Goal: Contribute content: Contribute content

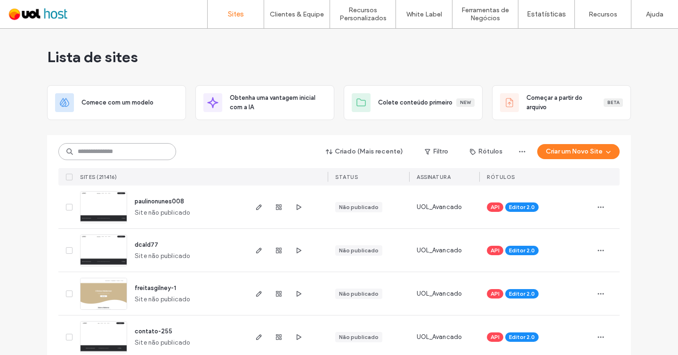
click at [138, 155] on input at bounding box center [117, 151] width 118 height 17
paste input "********"
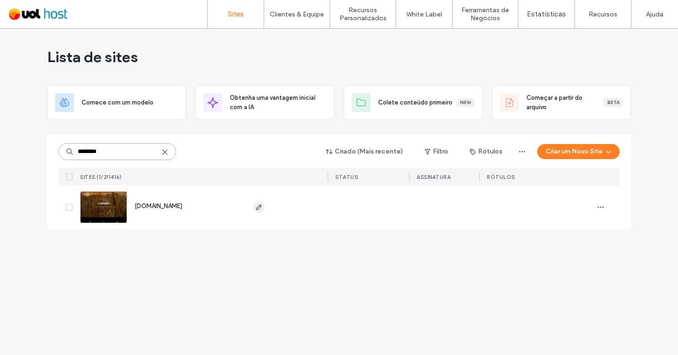
type input "********"
click at [262, 207] on icon "button" at bounding box center [259, 207] width 8 height 8
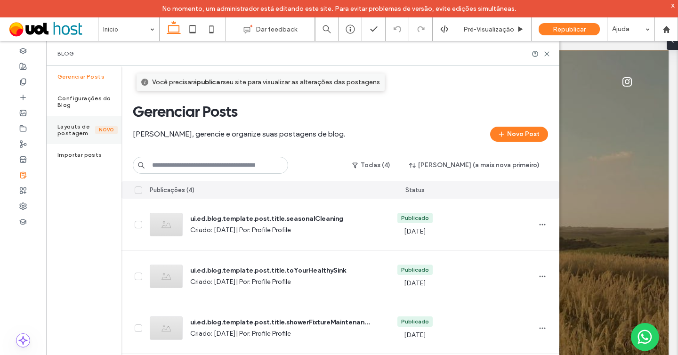
click at [82, 125] on label "Layouts de postagem" at bounding box center [76, 129] width 38 height 13
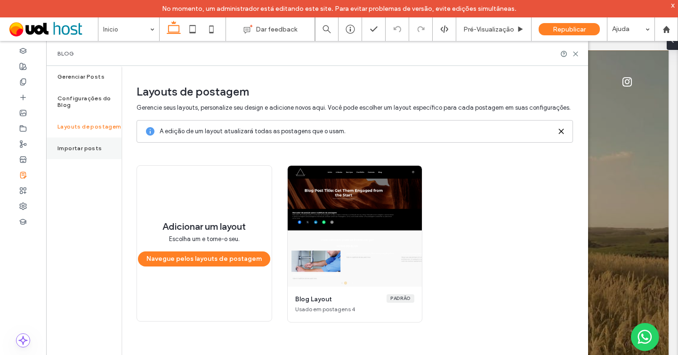
click at [80, 145] on label "Importar posts" at bounding box center [79, 148] width 45 height 7
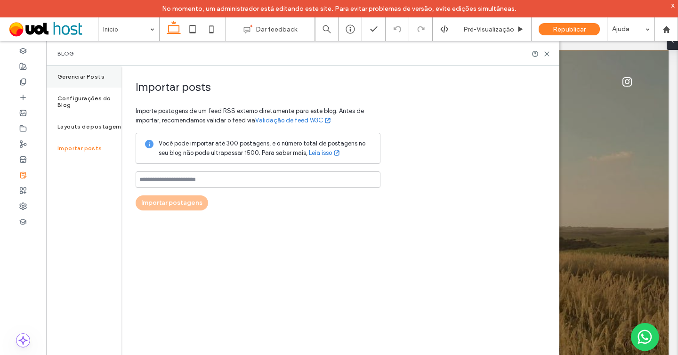
click at [81, 82] on div "Gerenciar Posts" at bounding box center [83, 77] width 75 height 22
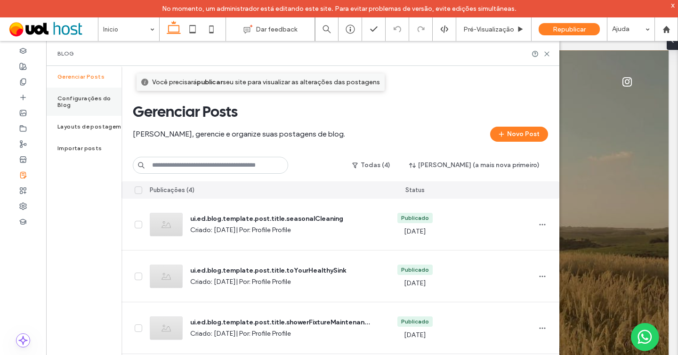
click at [81, 99] on label "Configurações do Blog" at bounding box center [89, 101] width 64 height 13
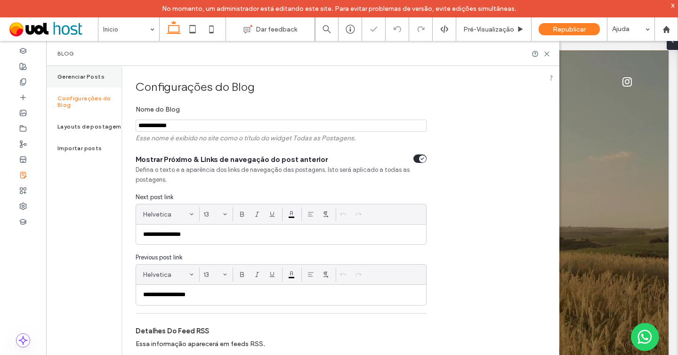
click at [80, 75] on label "Gerenciar Posts" at bounding box center [80, 76] width 47 height 7
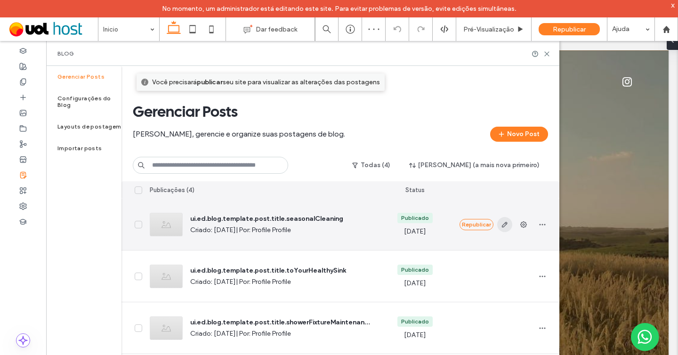
click at [507, 228] on icon "button" at bounding box center [505, 225] width 8 height 8
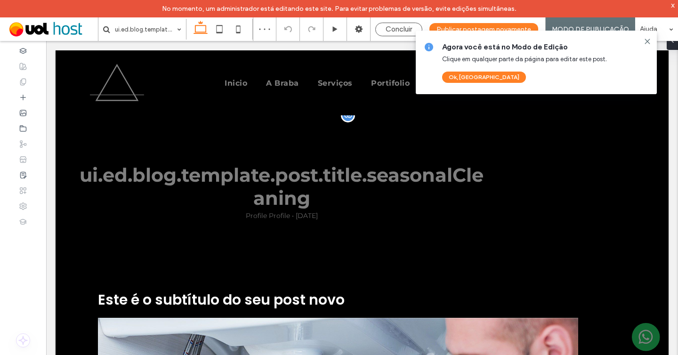
click at [353, 225] on div "ui.ed.blog.template.post.title.seasonalCleaning Profile Profile • 10 de abril d…" at bounding box center [362, 191] width 613 height 153
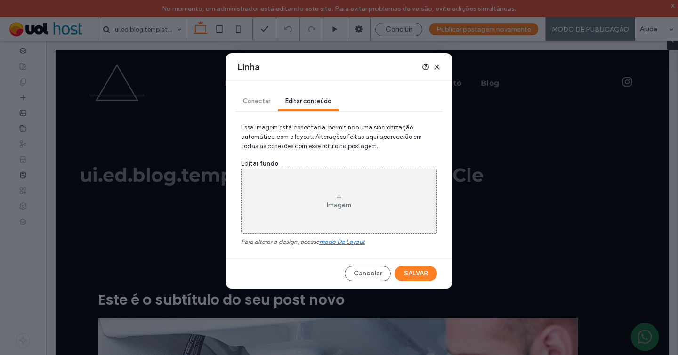
click at [435, 66] on icon at bounding box center [437, 67] width 8 height 8
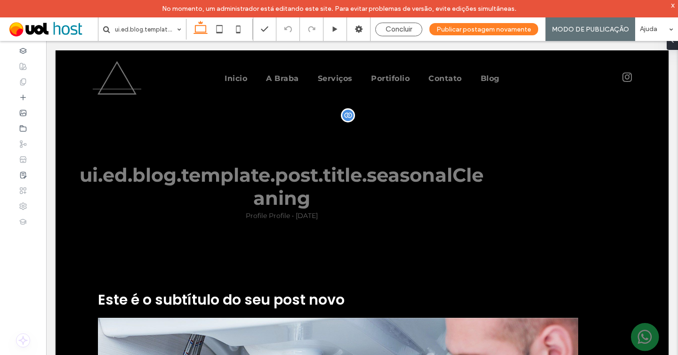
scroll to position [142, 0]
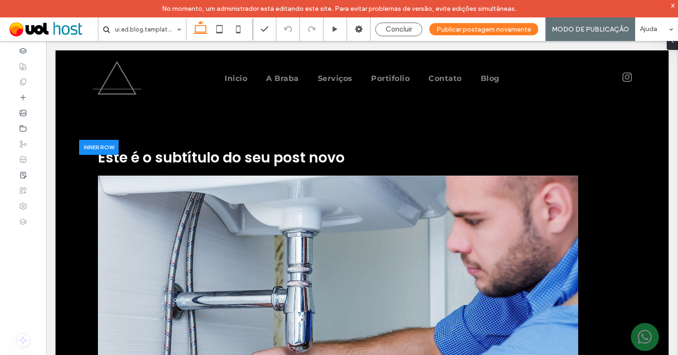
click at [320, 251] on img at bounding box center [338, 336] width 480 height 320
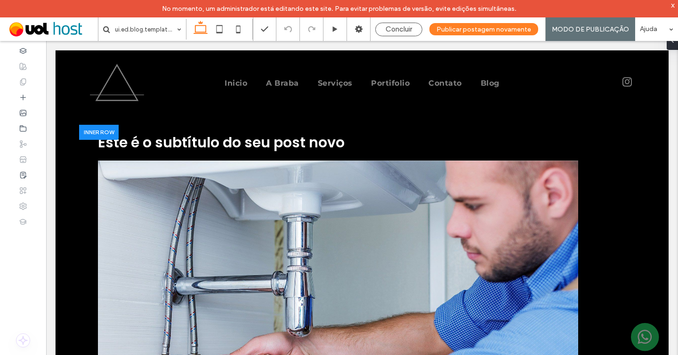
scroll to position [0, 0]
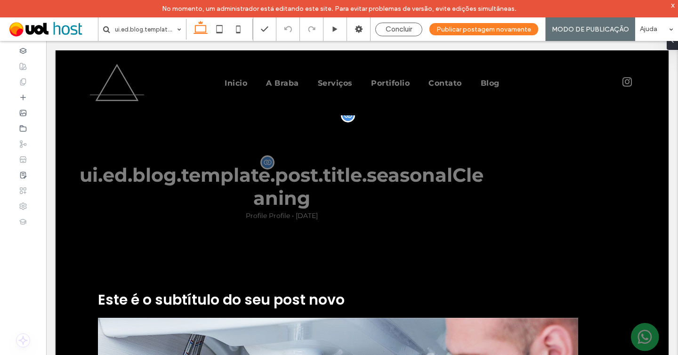
click at [282, 174] on h1 "ui.ed.blog.template.post.title.seasonalCleaning" at bounding box center [281, 187] width 405 height 48
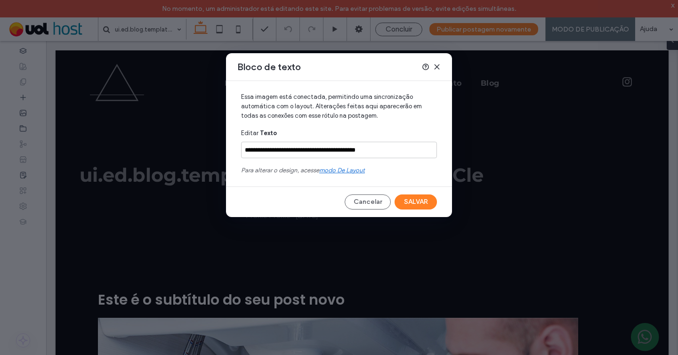
click at [435, 65] on icon at bounding box center [437, 67] width 8 height 8
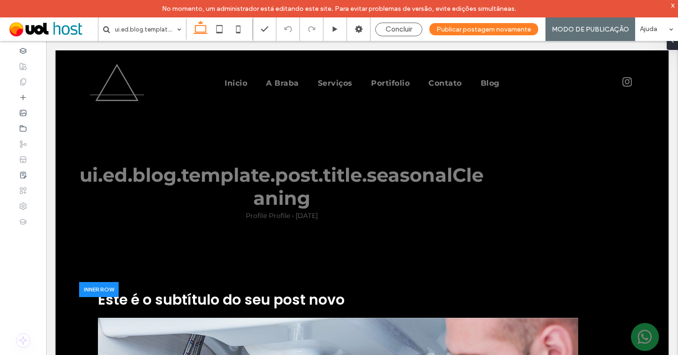
click at [297, 305] on span "Este é o subtítulo do seu post novo" at bounding box center [221, 300] width 247 height 20
click at [358, 32] on use at bounding box center [359, 29] width 8 height 8
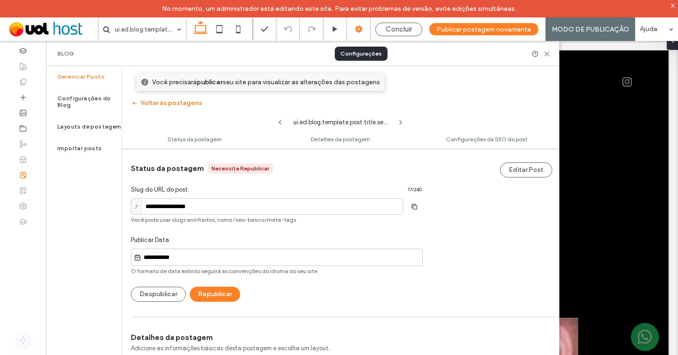
scroll to position [0, 0]
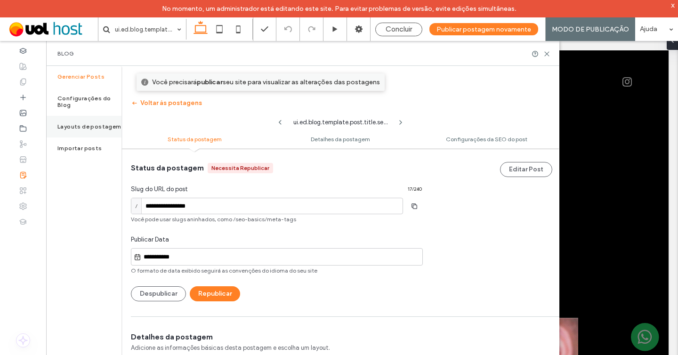
click at [91, 124] on div "Layouts de postagem" at bounding box center [83, 127] width 75 height 22
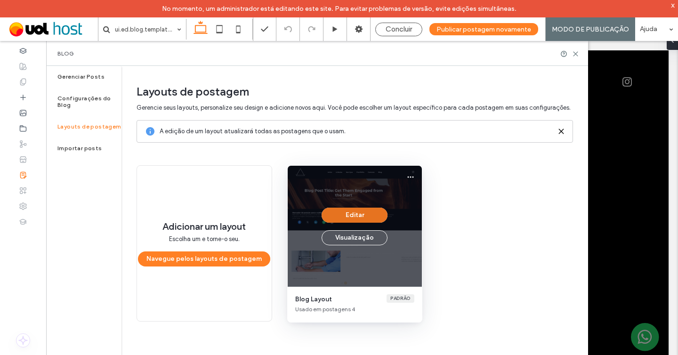
click at [361, 215] on button "Editar" at bounding box center [355, 215] width 66 height 15
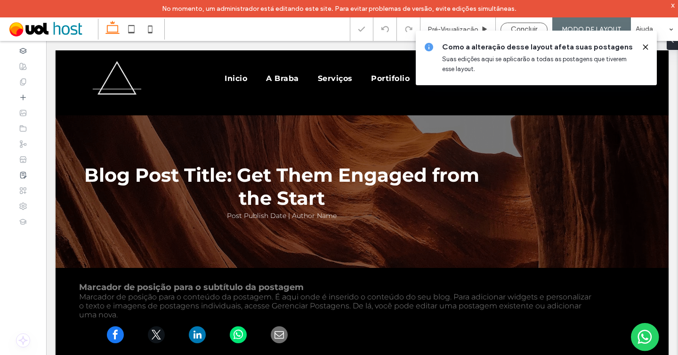
scroll to position [339, 0]
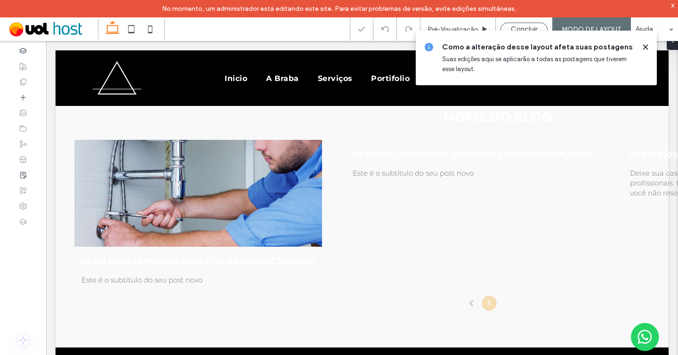
click at [257, 189] on div at bounding box center [198, 193] width 248 height 107
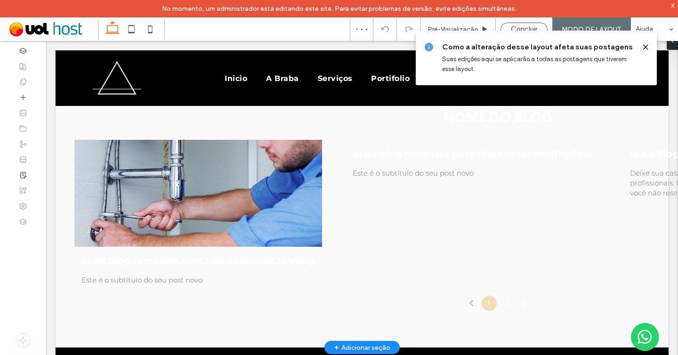
click at [228, 210] on div at bounding box center [198, 194] width 263 height 114
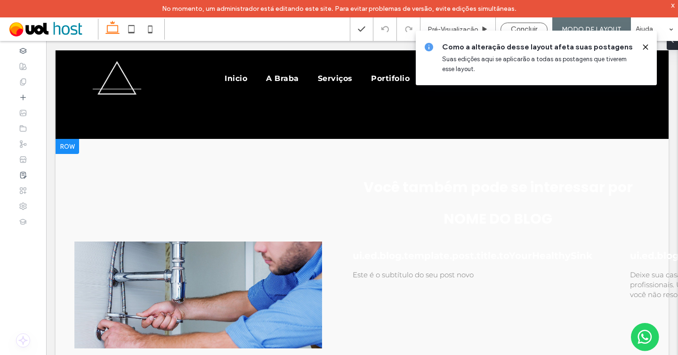
scroll to position [238, 0]
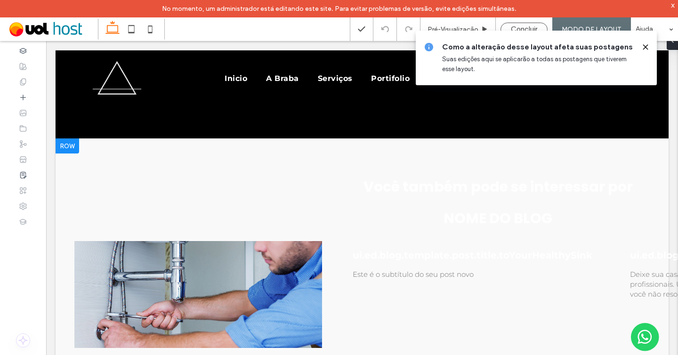
click at [73, 149] on div "Você também pode se interessar por NOME DO BLOG ui.ed.blog.template.post.title.…" at bounding box center [362, 293] width 613 height 310
click at [647, 48] on use at bounding box center [645, 47] width 4 height 4
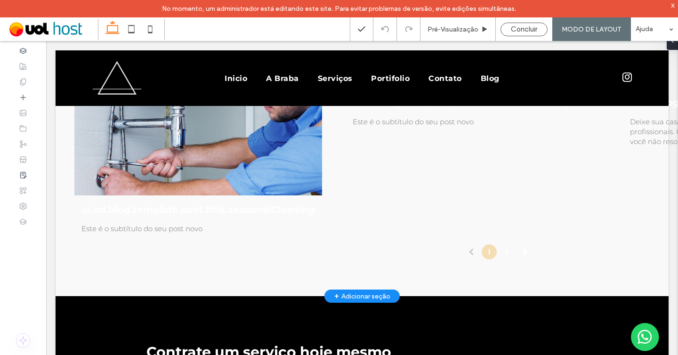
scroll to position [352, 0]
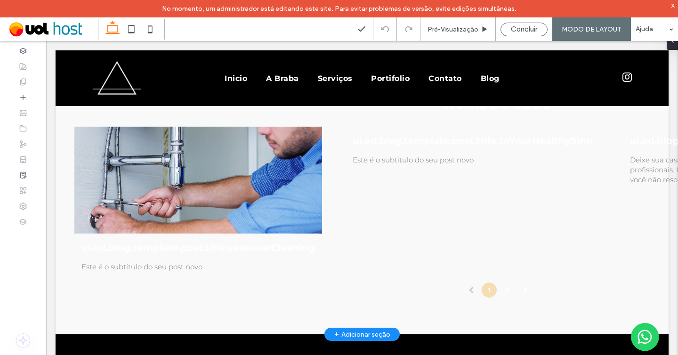
click at [301, 172] on div at bounding box center [198, 180] width 263 height 114
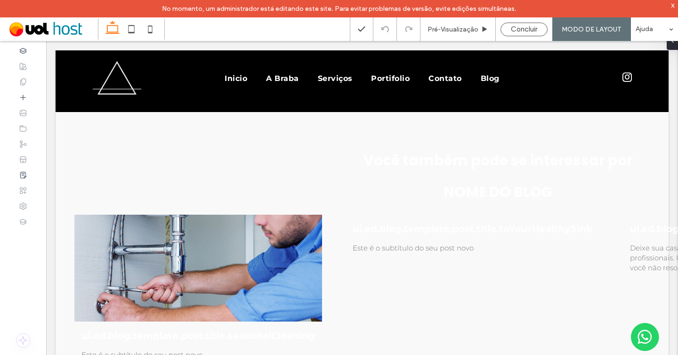
scroll to position [256, 0]
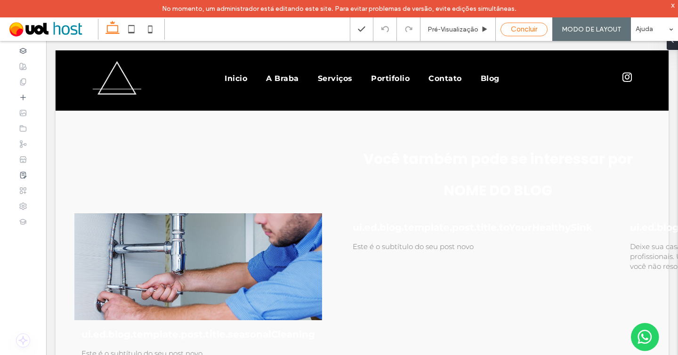
click at [544, 29] on div "Concluir" at bounding box center [524, 29] width 46 height 8
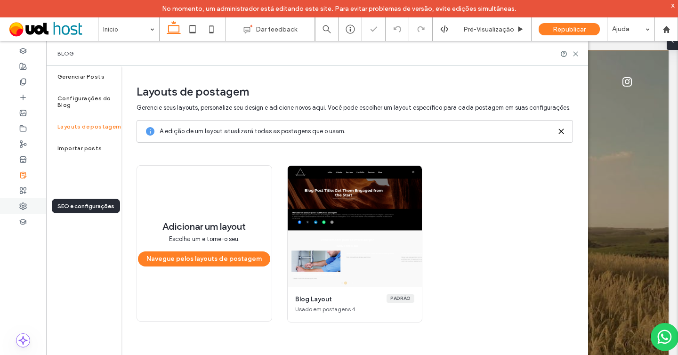
click at [24, 203] on icon at bounding box center [23, 207] width 8 height 8
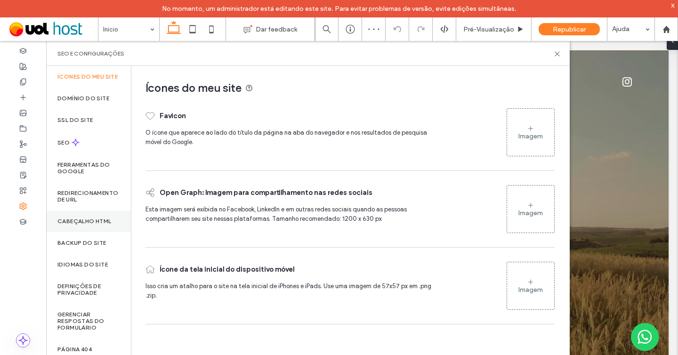
click at [84, 232] on div "Cabeçalho HTML" at bounding box center [88, 222] width 85 height 22
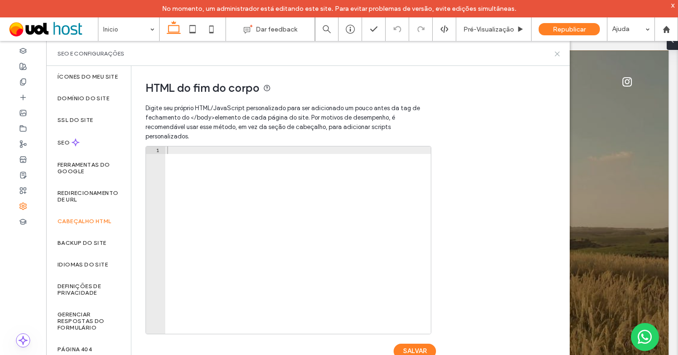
click at [559, 55] on use at bounding box center [557, 54] width 4 height 4
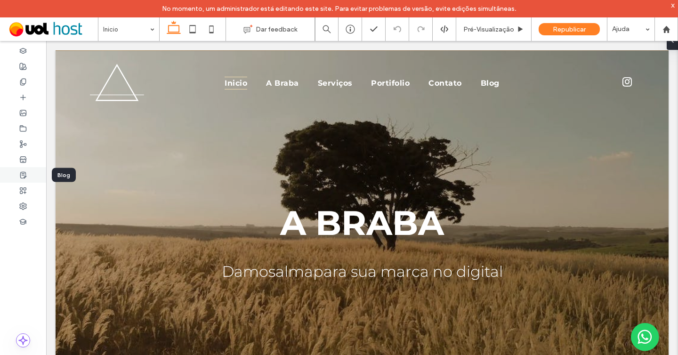
click at [26, 176] on use at bounding box center [23, 175] width 6 height 6
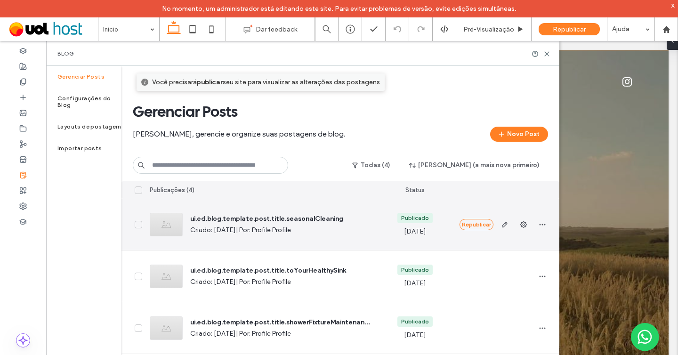
scroll to position [10, 0]
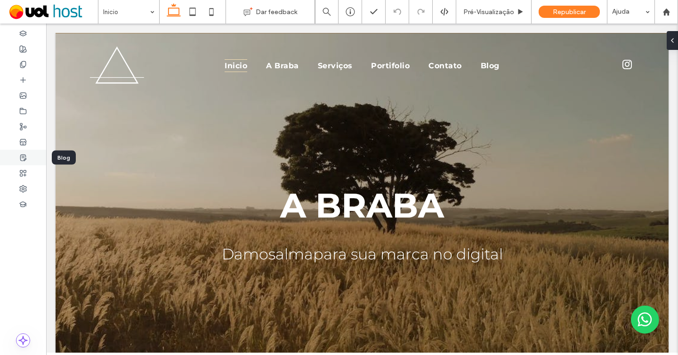
click at [26, 157] on icon at bounding box center [23, 158] width 8 height 8
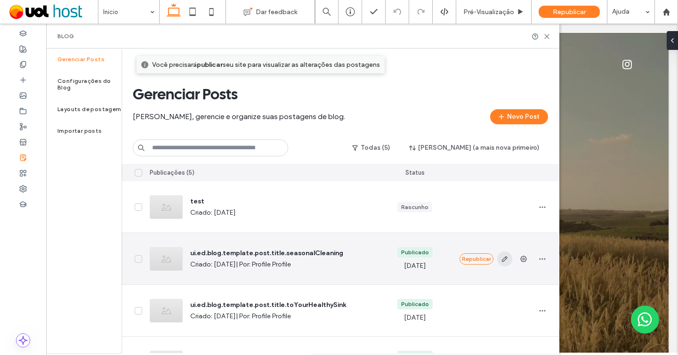
click at [504, 262] on icon "button" at bounding box center [505, 259] width 8 height 8
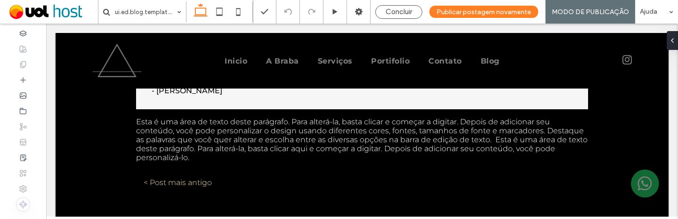
scroll to position [592, 0]
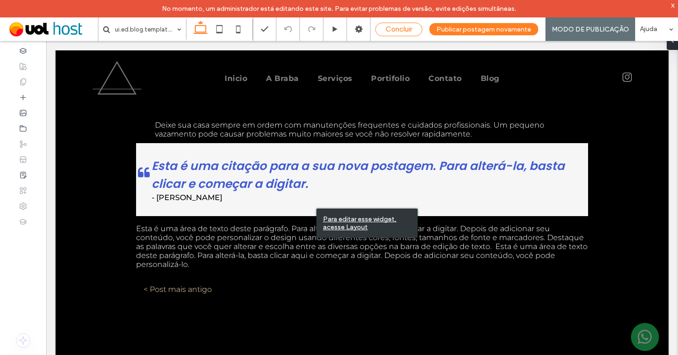
click at [404, 27] on span "Concluir" at bounding box center [399, 29] width 26 height 8
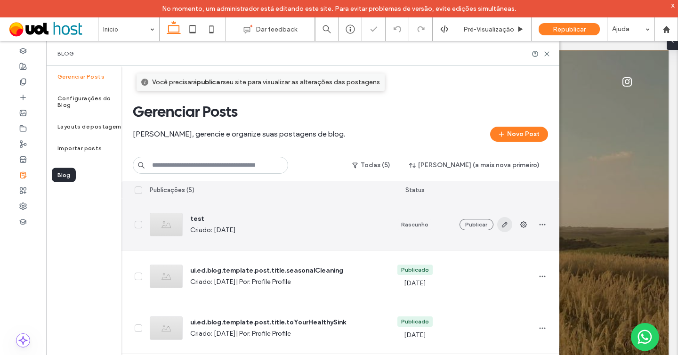
click at [501, 226] on icon "button" at bounding box center [505, 225] width 8 height 8
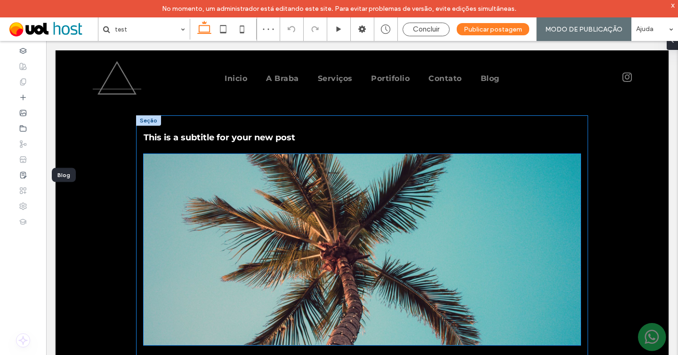
click at [324, 208] on img at bounding box center [362, 249] width 437 height 191
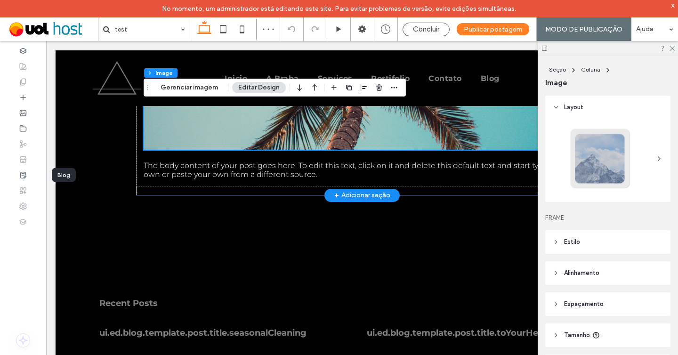
scroll to position [415, 0]
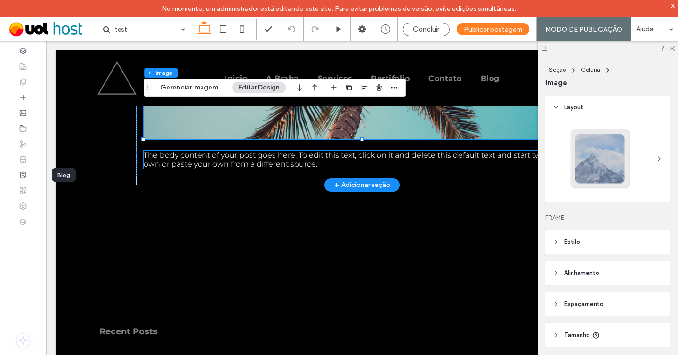
click at [276, 163] on span "The body content of your post goes here. To edit this text, click on it and del…" at bounding box center [359, 160] width 431 height 18
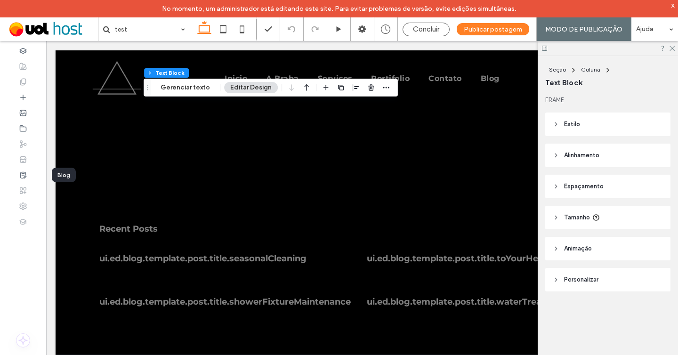
scroll to position [425, 0]
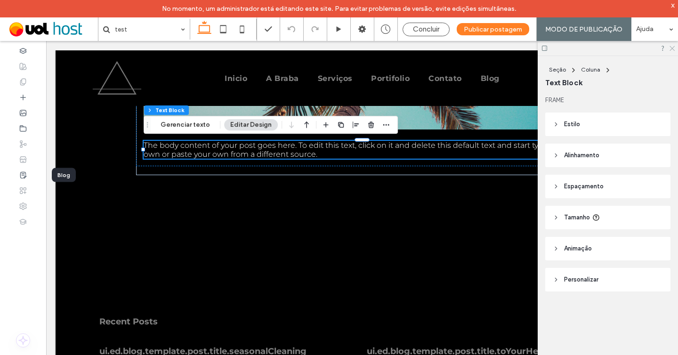
click at [674, 48] on icon at bounding box center [672, 48] width 6 height 6
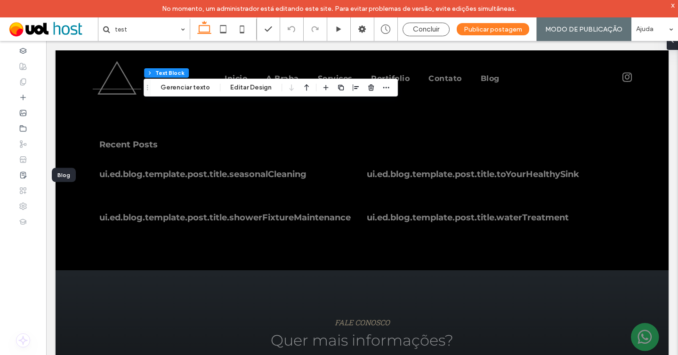
scroll to position [594, 0]
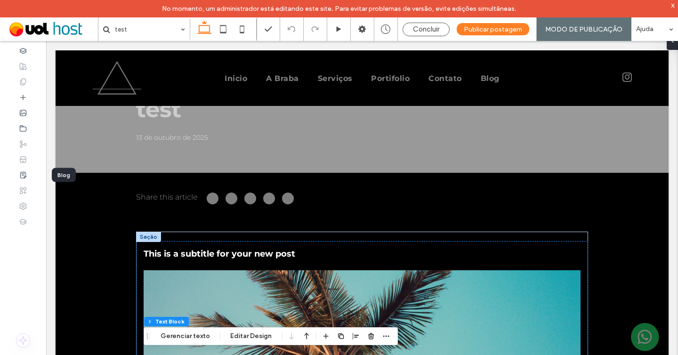
scroll to position [48, 0]
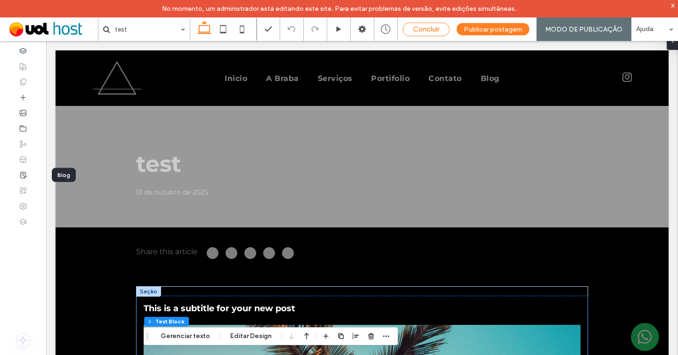
click at [425, 32] on span "Concluir" at bounding box center [426, 29] width 26 height 8
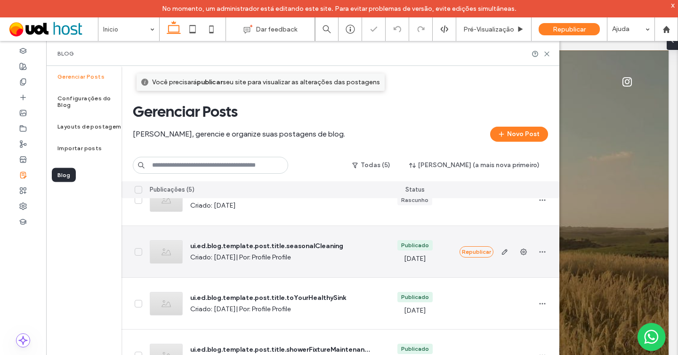
scroll to position [26, 0]
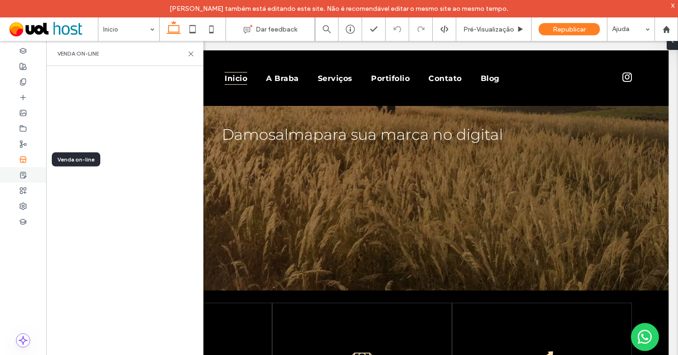
click at [26, 172] on icon at bounding box center [23, 175] width 8 height 8
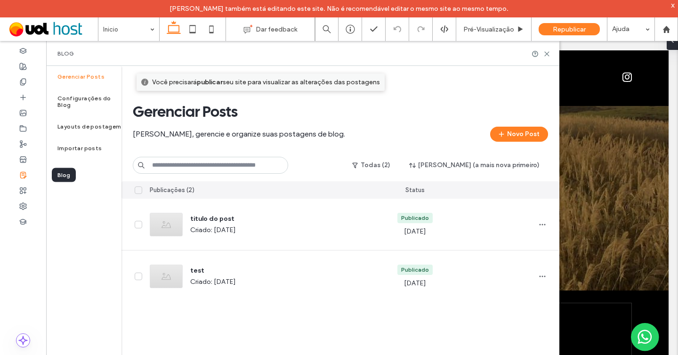
scroll to position [137, 0]
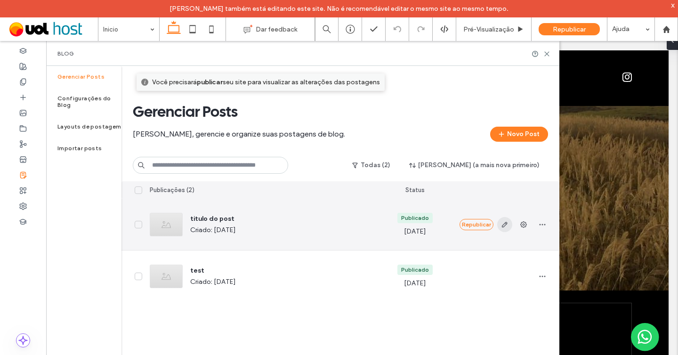
click at [506, 223] on icon "button" at bounding box center [505, 225] width 8 height 8
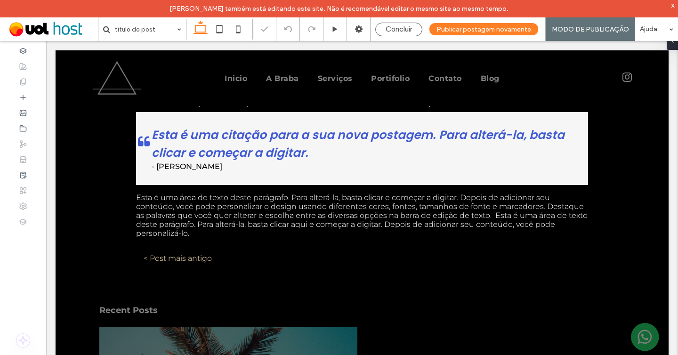
scroll to position [178, 0]
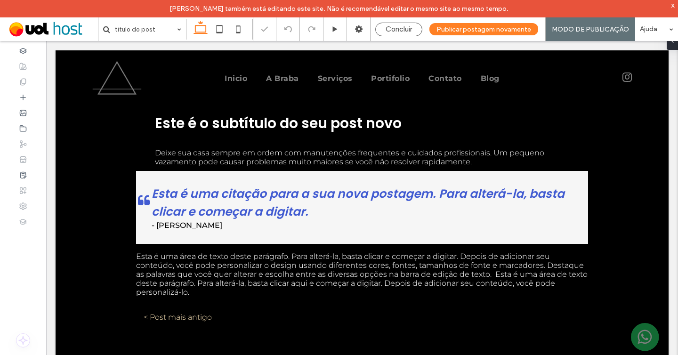
click at [199, 220] on div "titulo do post 13 de outubro de 2025 Seção + Adicionar seção Este é o subtítulo…" at bounding box center [362, 254] width 613 height 632
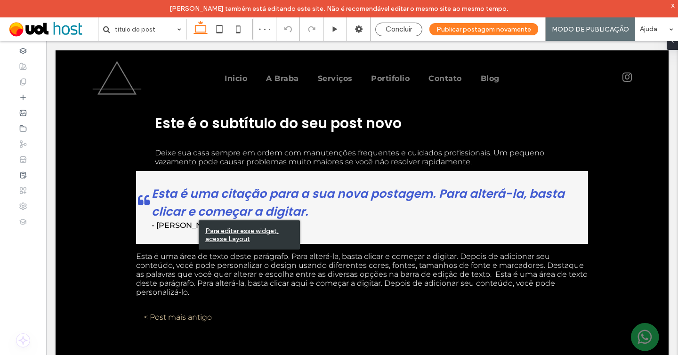
scroll to position [396, 0]
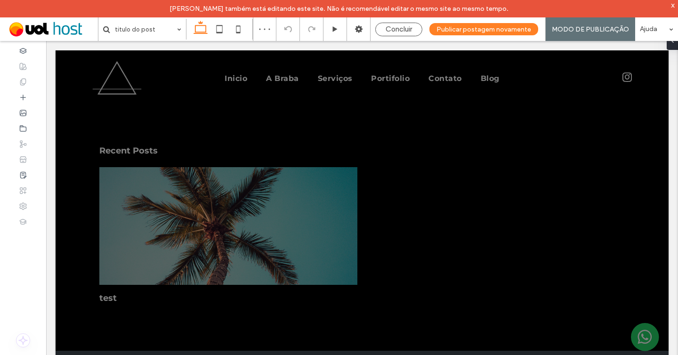
click at [185, 207] on div "titulo do post 13 de outubro de 2025 Seção + Adicionar seção Este é o subtítulo…" at bounding box center [362, 35] width 613 height 632
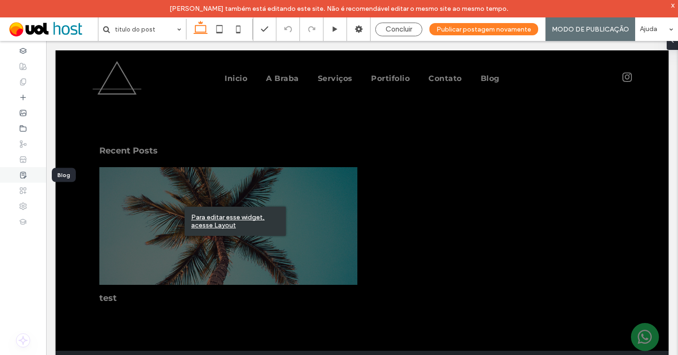
click at [24, 174] on icon at bounding box center [23, 175] width 8 height 8
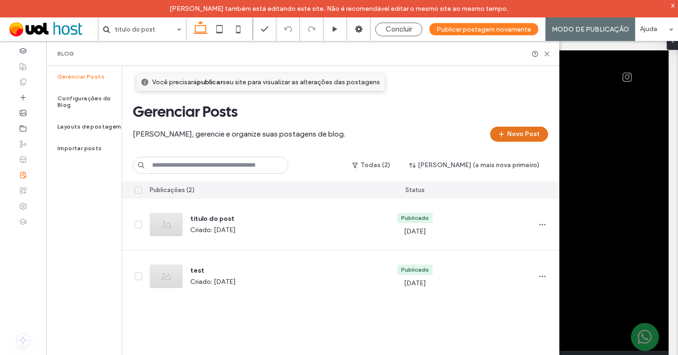
click at [515, 136] on button "Novo Post" at bounding box center [519, 134] width 58 height 15
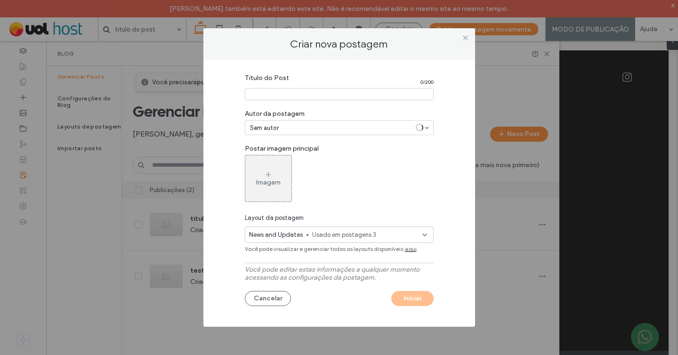
click at [458, 40] on label "Criar nova postagem" at bounding box center [339, 44] width 253 height 13
click at [465, 40] on icon at bounding box center [465, 37] width 7 height 7
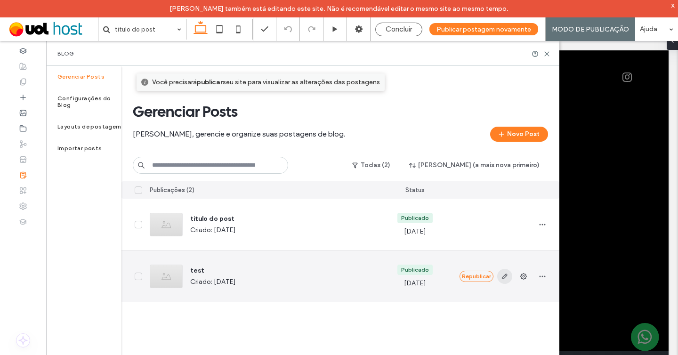
click at [503, 276] on use "button" at bounding box center [505, 277] width 6 height 6
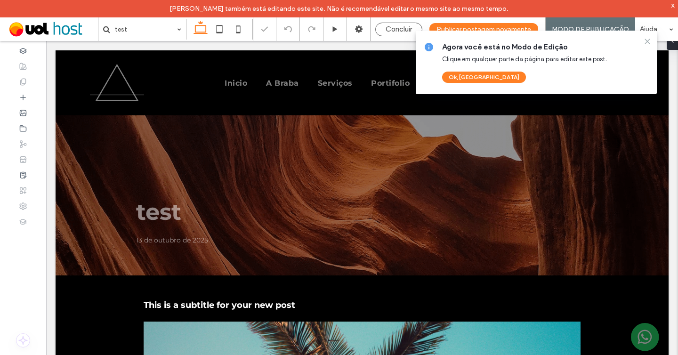
click at [647, 42] on icon at bounding box center [648, 42] width 8 height 8
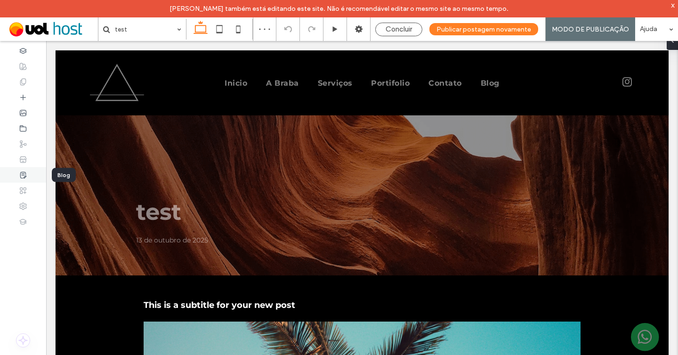
click at [27, 167] on div at bounding box center [23, 175] width 46 height 16
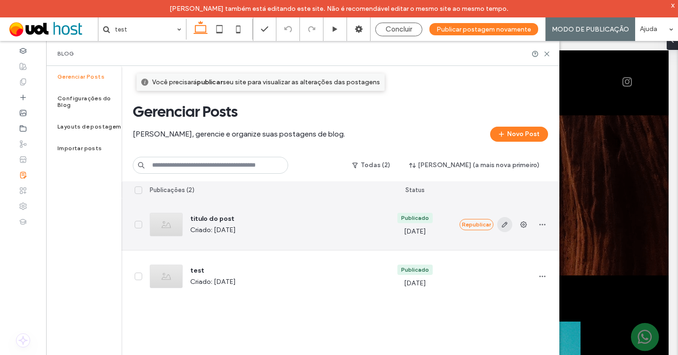
click at [508, 223] on span "button" at bounding box center [504, 224] width 15 height 15
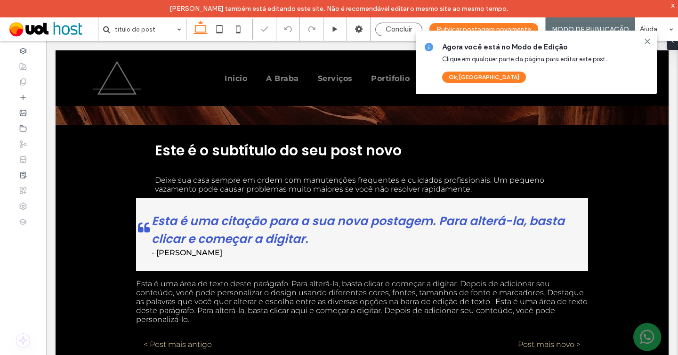
scroll to position [253, 0]
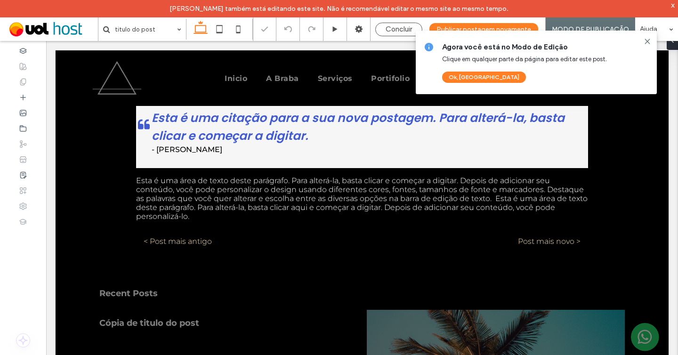
click at [249, 142] on div "titulo do post 13 de outubro de 2025 Seção + Adicionar seção Este é o subtítulo…" at bounding box center [362, 178] width 613 height 632
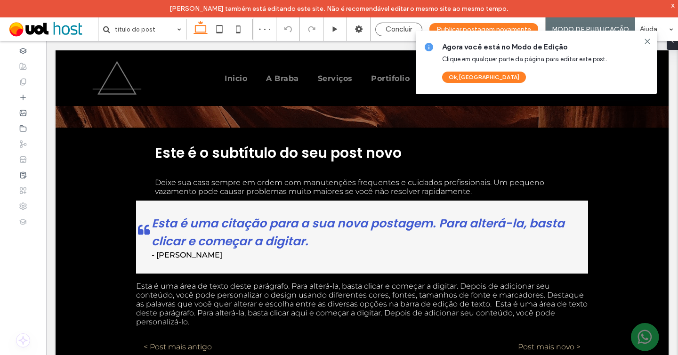
scroll to position [66, 0]
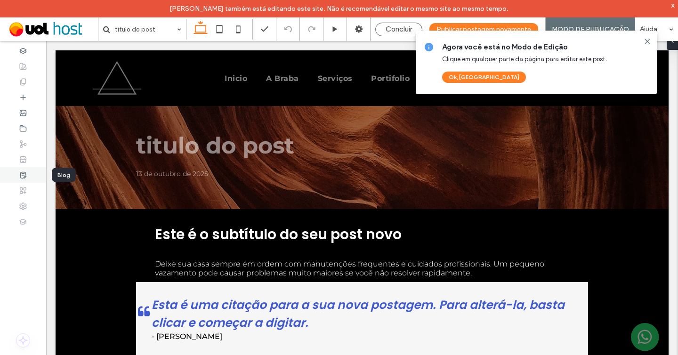
click at [19, 177] on icon at bounding box center [23, 175] width 8 height 8
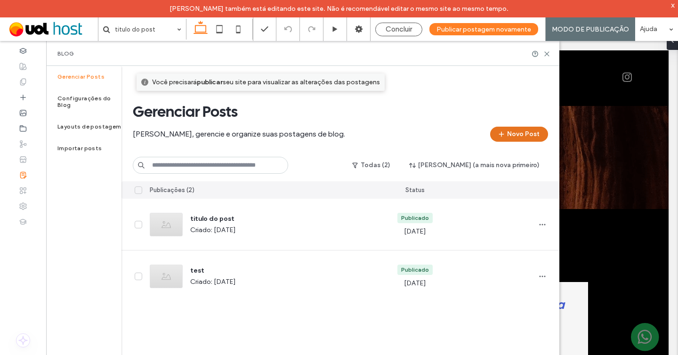
click at [510, 135] on button "Novo Post" at bounding box center [519, 134] width 58 height 15
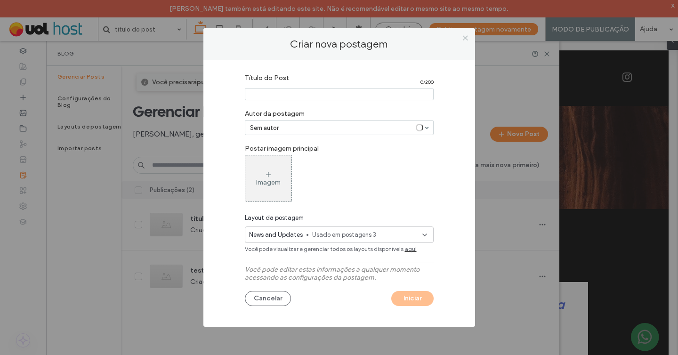
click at [264, 92] on input "Título do Post" at bounding box center [339, 94] width 189 height 12
type input "*"
type input "*******"
drag, startPoint x: 413, startPoint y: 298, endPoint x: 329, endPoint y: 257, distance: 94.0
click at [329, 257] on div "Título do Post 7 / 200 Autor da postagem Sem autor Postar imagem principal Imag…" at bounding box center [340, 191] width 244 height 244
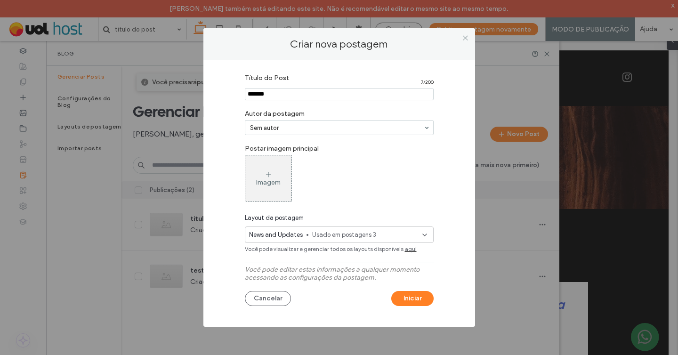
click at [327, 240] on div "News and Updates Usado em postagens 3" at bounding box center [339, 235] width 189 height 16
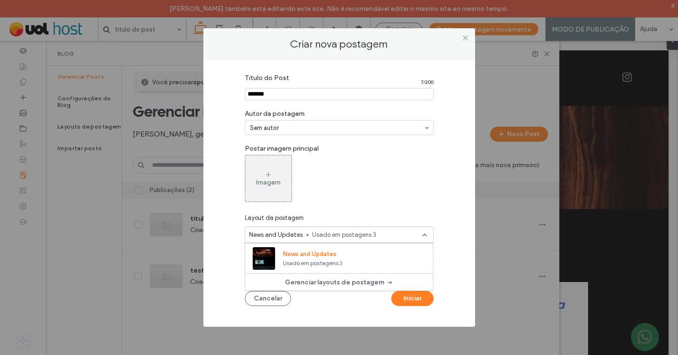
click at [389, 187] on div "Imagem" at bounding box center [339, 178] width 189 height 47
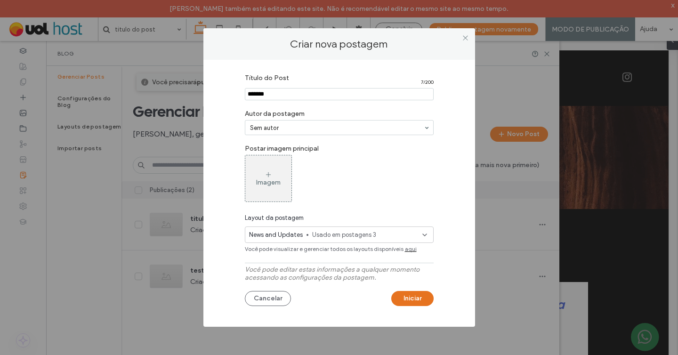
click at [412, 304] on button "Iniciar" at bounding box center [412, 298] width 42 height 15
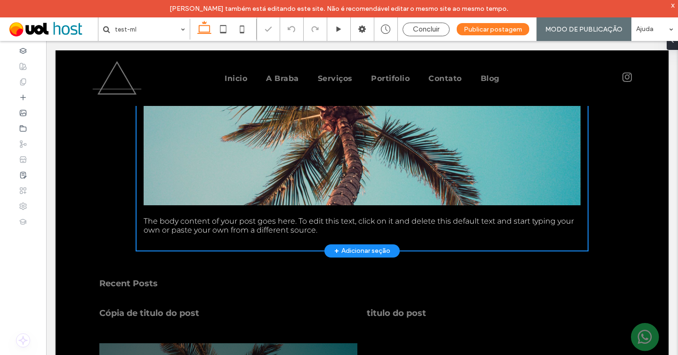
scroll to position [301, 0]
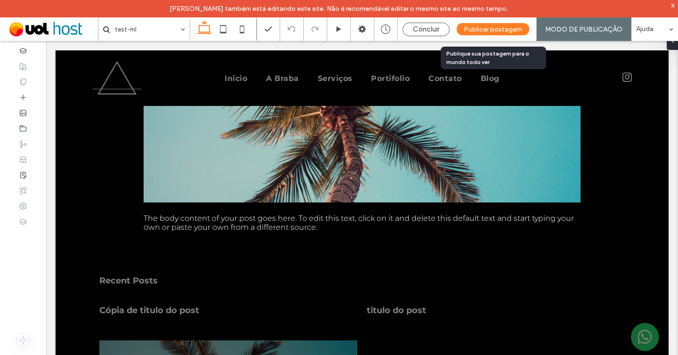
click at [501, 32] on span "Publicar postagem" at bounding box center [493, 29] width 58 height 8
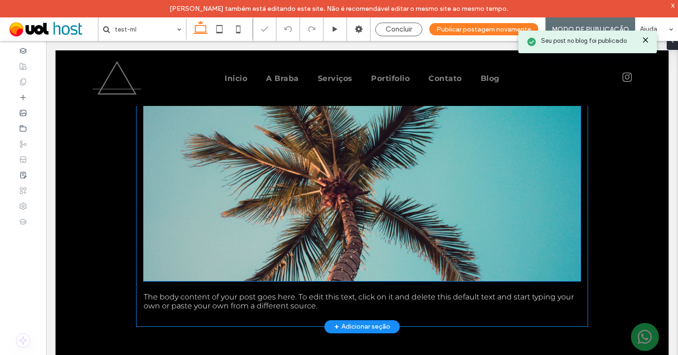
scroll to position [128, 0]
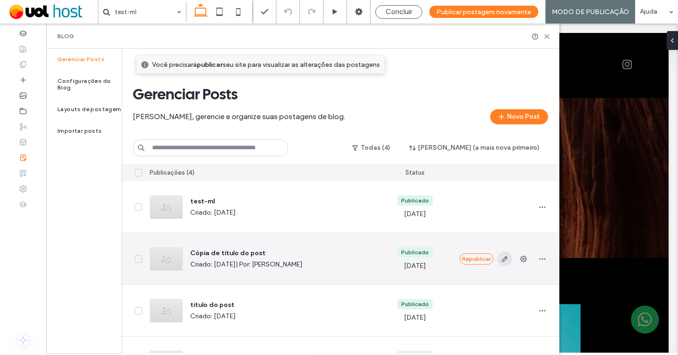
click at [507, 259] on icon "button" at bounding box center [505, 259] width 8 height 8
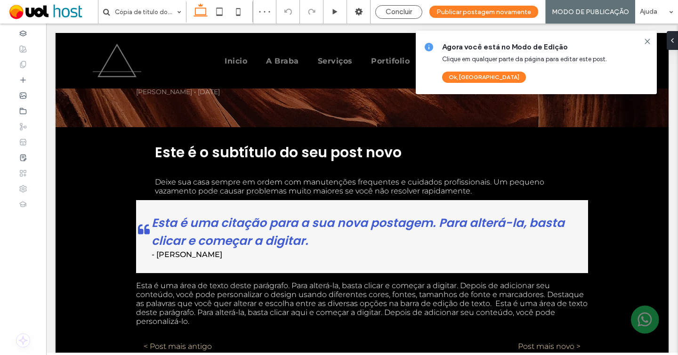
scroll to position [130, 0]
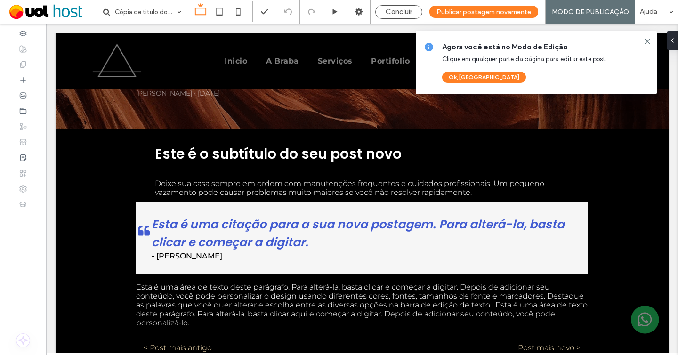
drag, startPoint x: 326, startPoint y: 179, endPoint x: 325, endPoint y: 184, distance: 4.8
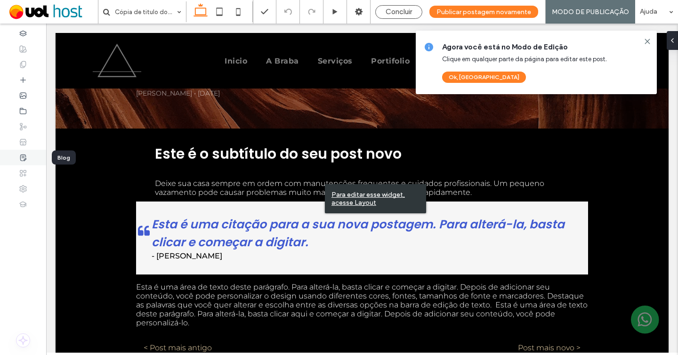
click at [25, 156] on icon at bounding box center [23, 158] width 8 height 8
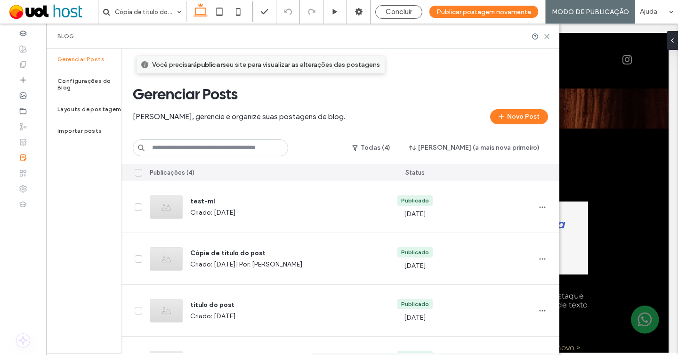
click at [454, 109] on div "Gerenciar Posts [PERSON_NAME], gerencie e organize suas postagens de blog. [GEO…" at bounding box center [340, 112] width 415 height 55
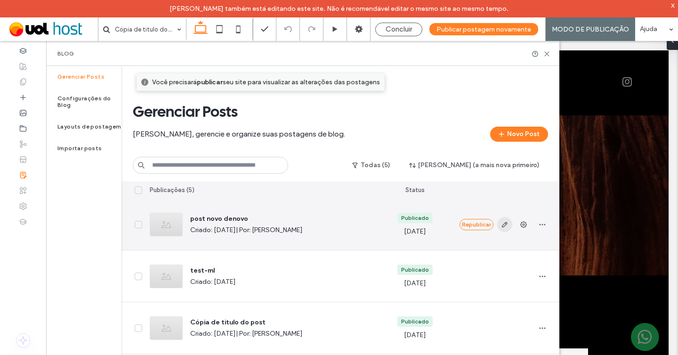
click at [507, 218] on span "button" at bounding box center [504, 224] width 15 height 15
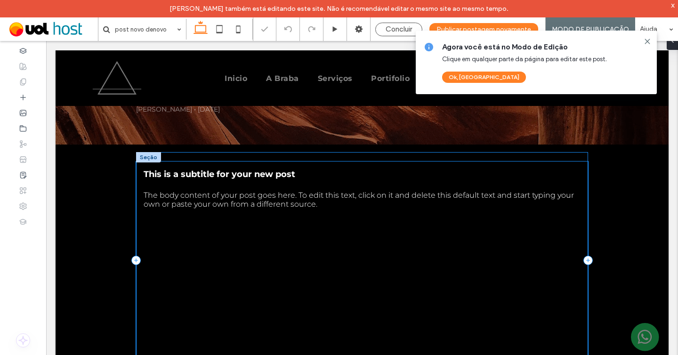
scroll to position [102, 0]
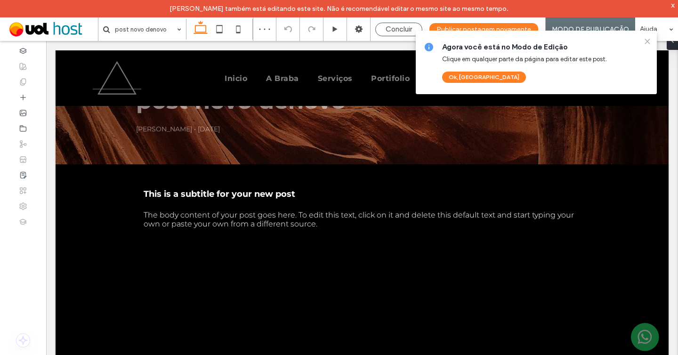
click at [648, 41] on use at bounding box center [647, 41] width 4 height 4
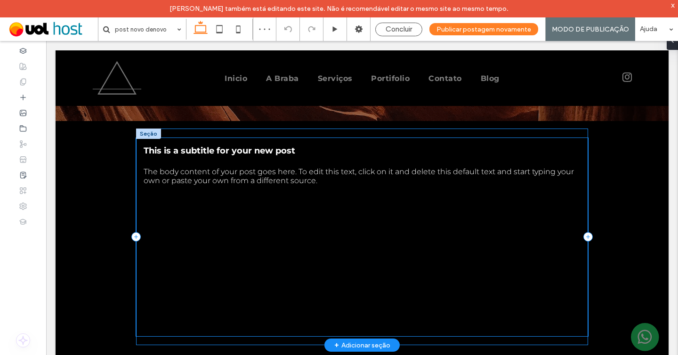
scroll to position [183, 0]
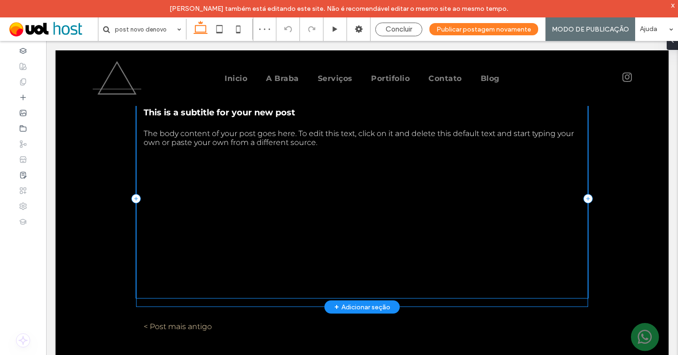
click at [351, 207] on div "This is a subtitle for your new post The body content of your post goes here. T…" at bounding box center [362, 199] width 452 height 199
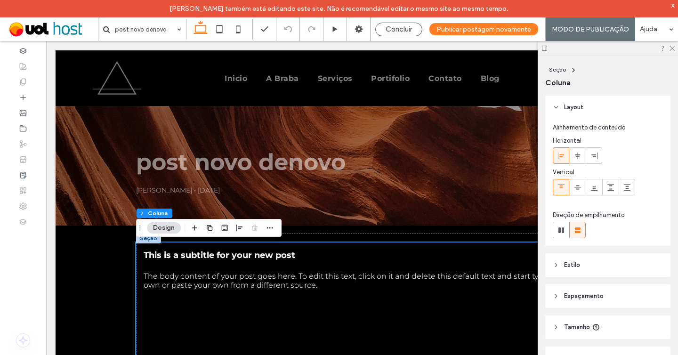
scroll to position [39, 0]
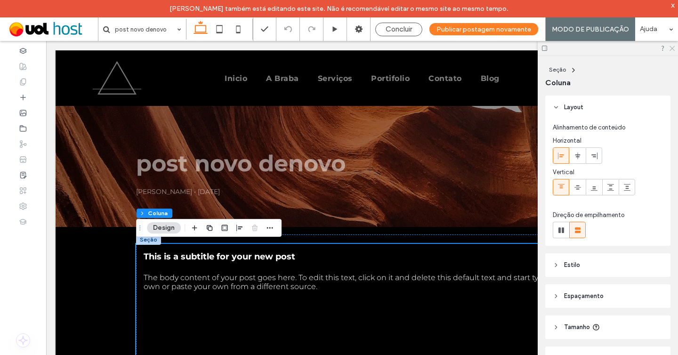
click at [671, 45] on icon at bounding box center [672, 48] width 6 height 6
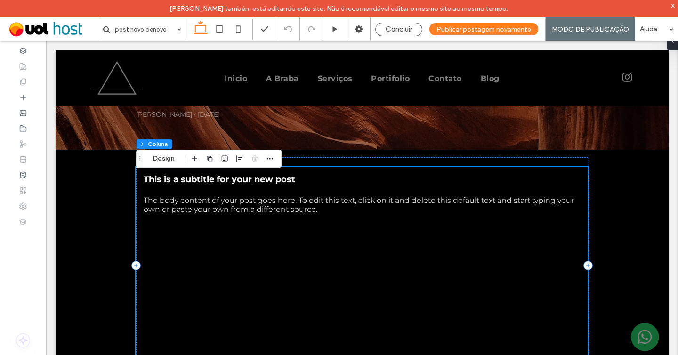
scroll to position [107, 0]
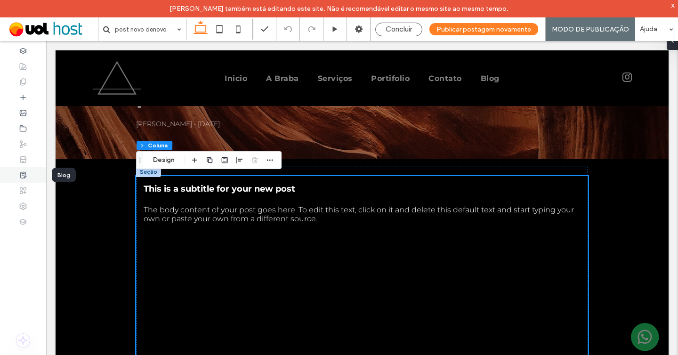
click at [23, 178] on use at bounding box center [23, 175] width 6 height 6
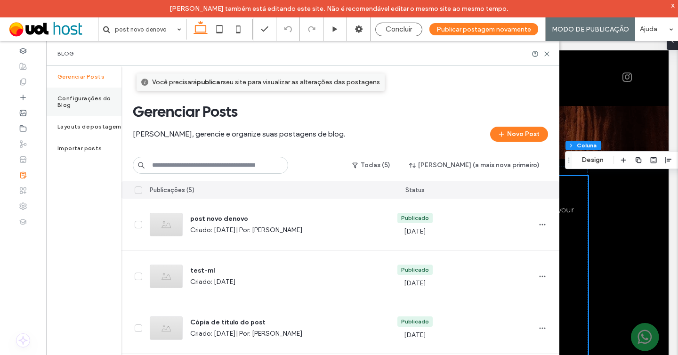
click at [102, 93] on div "Configurações do Blog" at bounding box center [83, 102] width 75 height 28
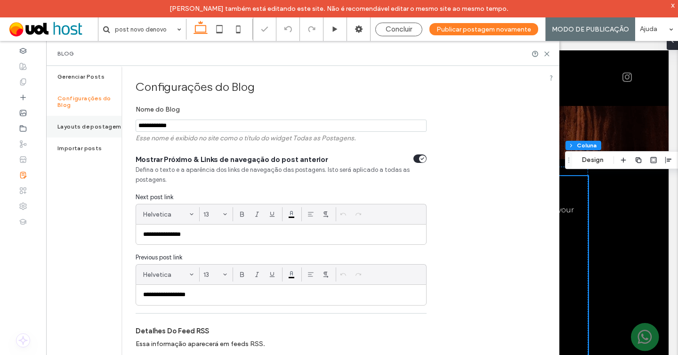
click at [82, 123] on label "Layouts de postagem" at bounding box center [89, 126] width 64 height 7
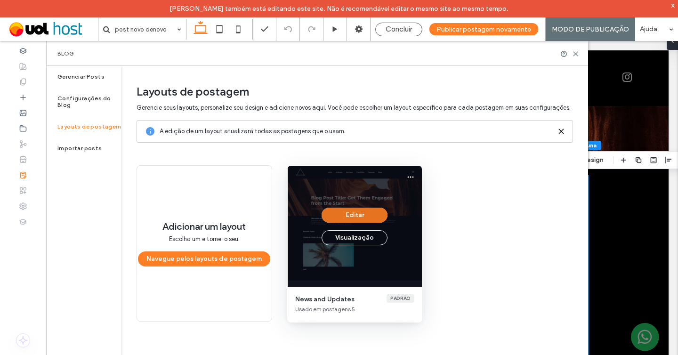
click at [354, 217] on button "Editar" at bounding box center [355, 215] width 66 height 15
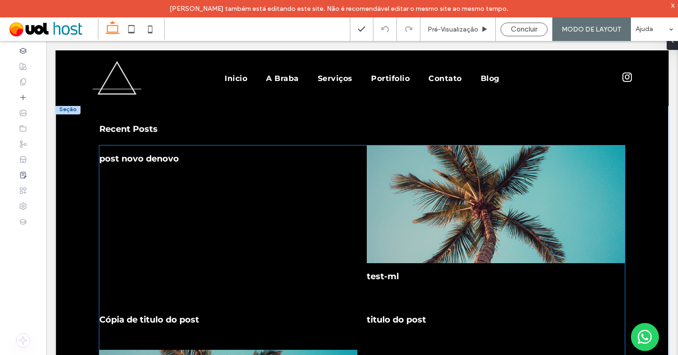
scroll to position [234, 0]
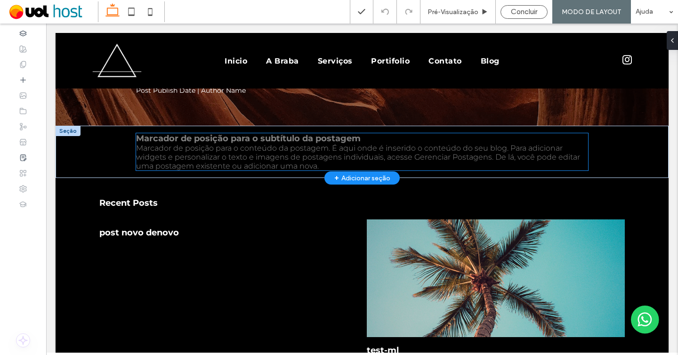
scroll to position [37, 0]
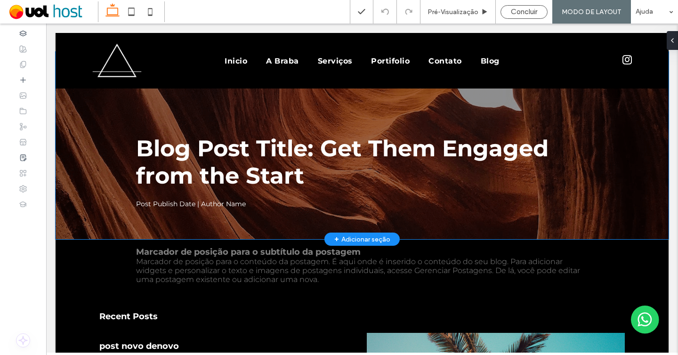
click at [74, 161] on div "Blog Post Title: Get Them Engaged from the Start Post Publish Date | Author Name" at bounding box center [362, 145] width 613 height 187
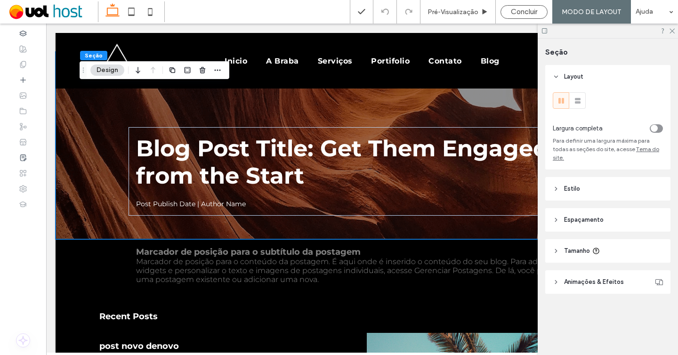
click at [577, 187] on header "Estilo" at bounding box center [607, 189] width 125 height 24
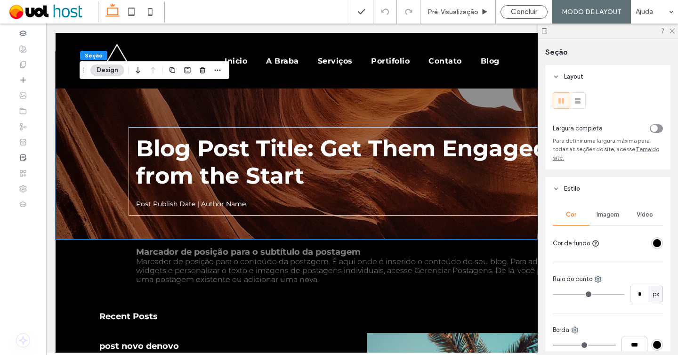
click at [608, 211] on span "Imagem" at bounding box center [608, 215] width 23 height 8
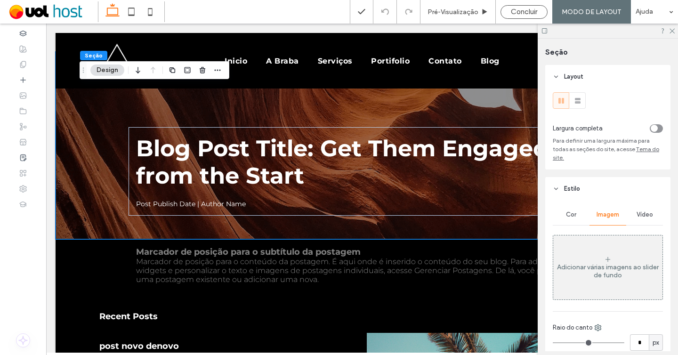
click at [642, 211] on span "Vídeo" at bounding box center [645, 215] width 16 height 8
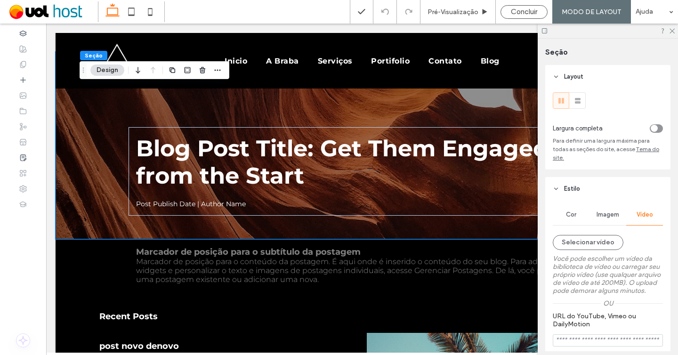
click at [561, 208] on div "Cor" at bounding box center [571, 214] width 37 height 21
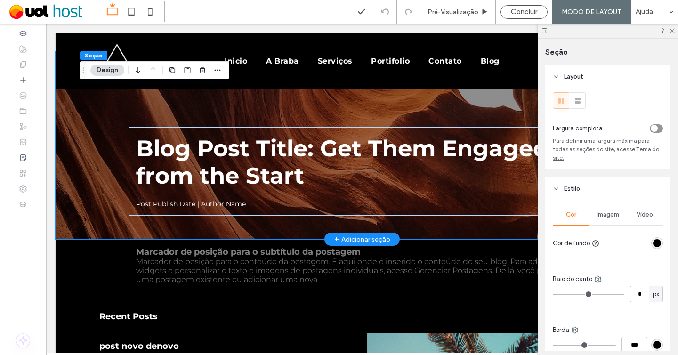
scroll to position [0, 0]
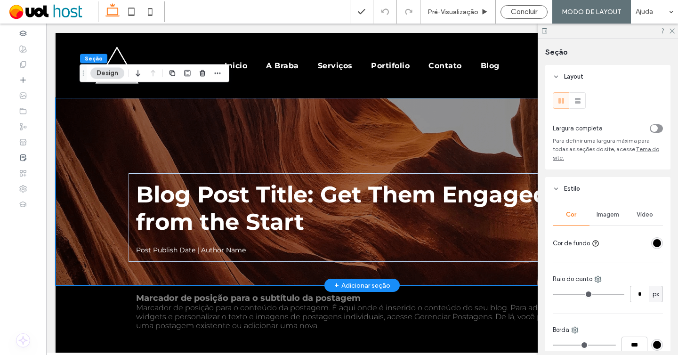
click at [117, 146] on div "Blog Post Title: Get Them Engaged from the Start Post Publish Date | Author Name" at bounding box center [362, 191] width 565 height 187
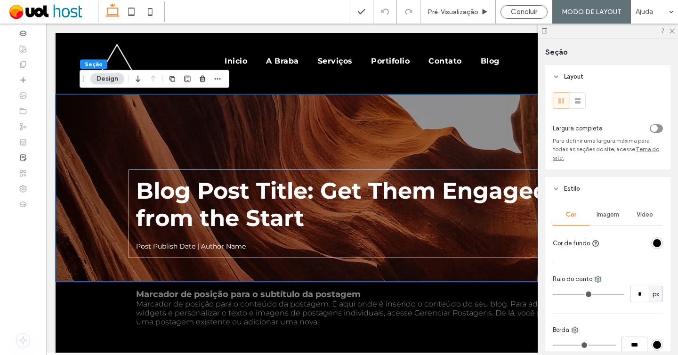
scroll to position [172, 0]
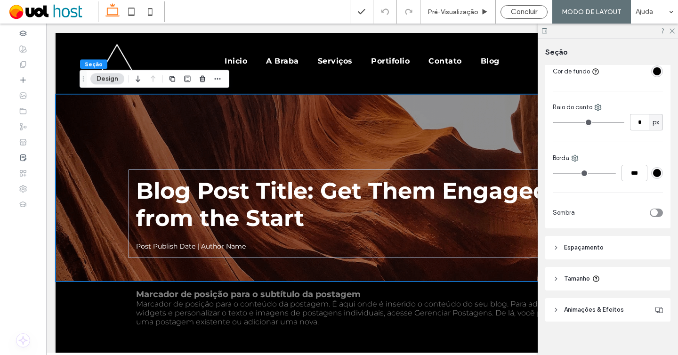
click at [580, 243] on span "Espaçamento" at bounding box center [584, 247] width 40 height 9
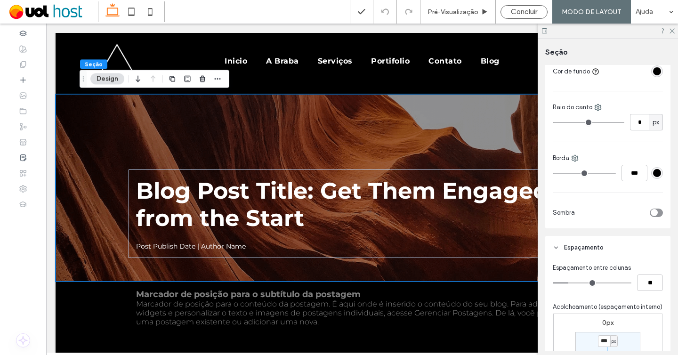
click at [580, 243] on span "Espaçamento" at bounding box center [584, 247] width 40 height 9
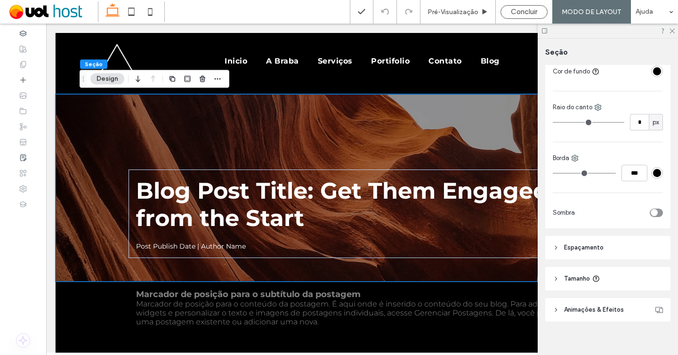
click at [572, 305] on span "Animações & Efeitos" at bounding box center [594, 309] width 60 height 9
click at [573, 276] on header "Tamanho" at bounding box center [607, 279] width 125 height 24
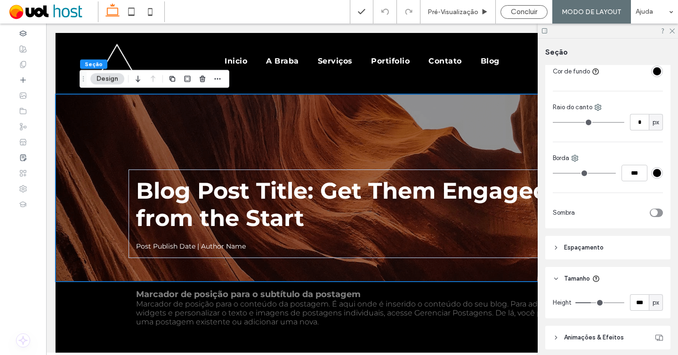
click at [573, 274] on span "Tamanho" at bounding box center [577, 278] width 26 height 9
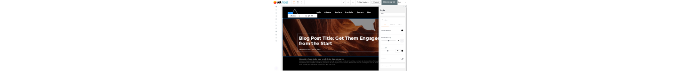
scroll to position [0, 0]
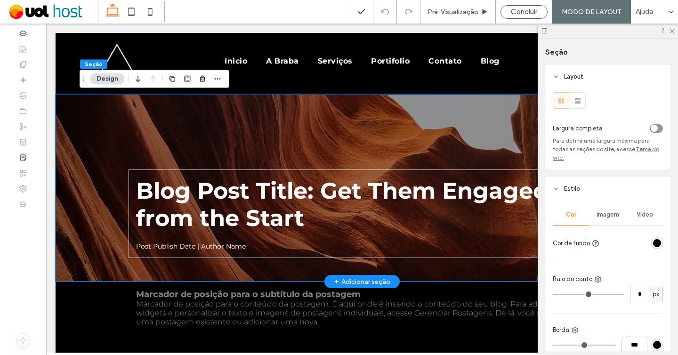
click at [125, 132] on div "Blog Post Title: Get Them Engaged from the Start Post Publish Date | Author Name" at bounding box center [362, 187] width 565 height 187
click at [216, 73] on span "button" at bounding box center [217, 78] width 11 height 11
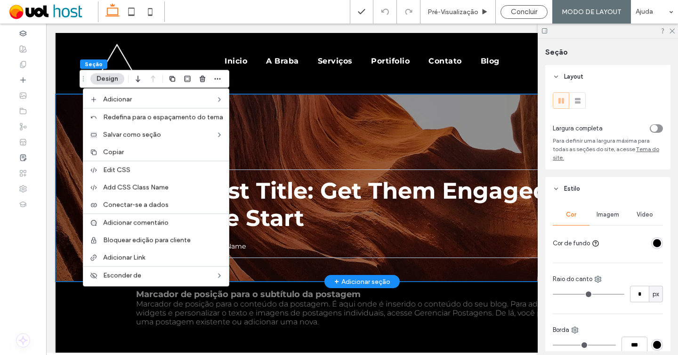
click at [70, 155] on div "Blog Post Title: Get Them Engaged from the Start Post Publish Date | Author Name" at bounding box center [362, 187] width 613 height 187
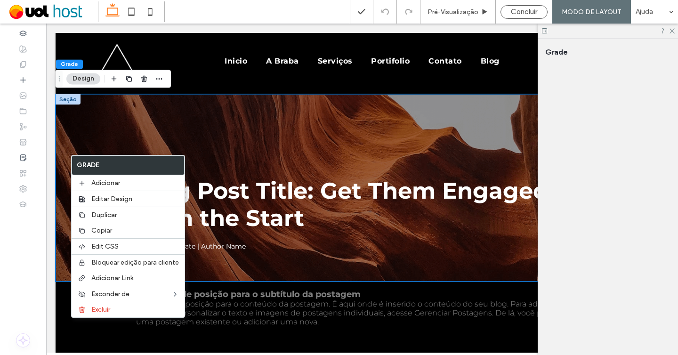
click at [28, 252] on div at bounding box center [23, 190] width 46 height 332
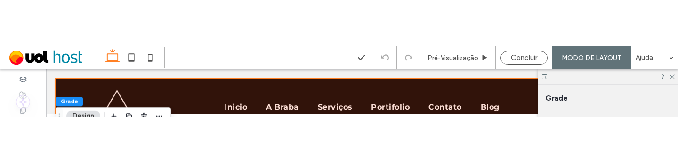
scroll to position [206, 0]
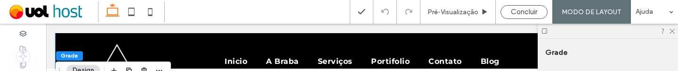
click at [203, 70] on div at bounding box center [362, 47] width 632 height 47
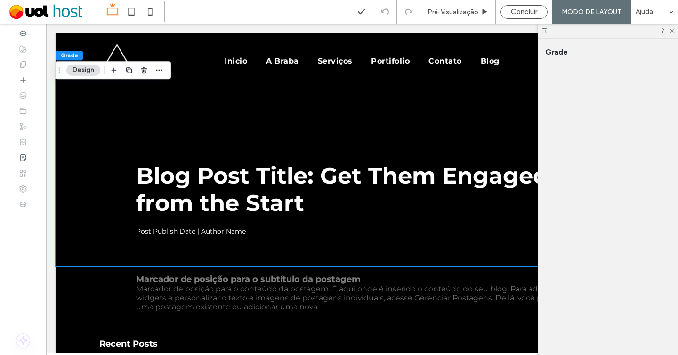
scroll to position [9, 0]
drag, startPoint x: 671, startPoint y: 30, endPoint x: 624, endPoint y: 6, distance: 52.7
click at [671, 30] on icon at bounding box center [672, 30] width 6 height 6
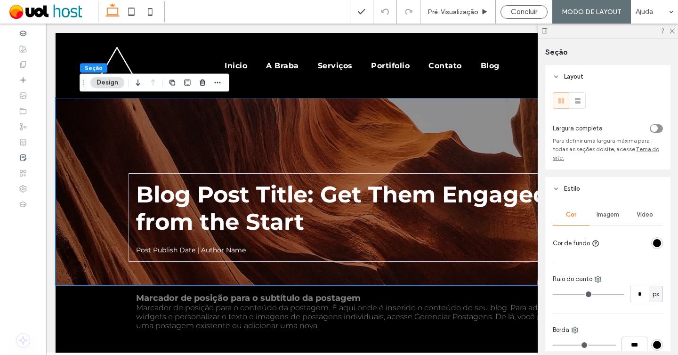
click at [613, 211] on span "Imagem" at bounding box center [608, 215] width 23 height 8
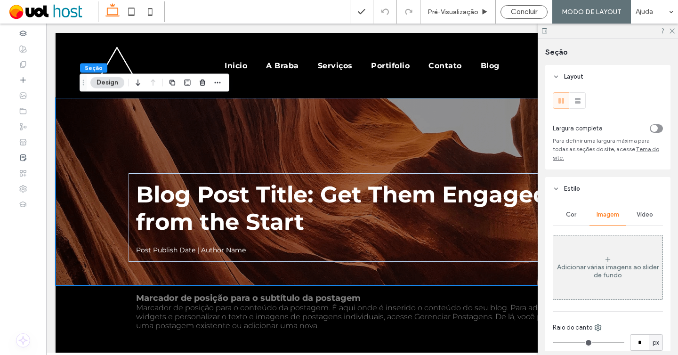
click at [625, 244] on div "Adicionar várias imagens ao slider de fundo" at bounding box center [607, 267] width 109 height 62
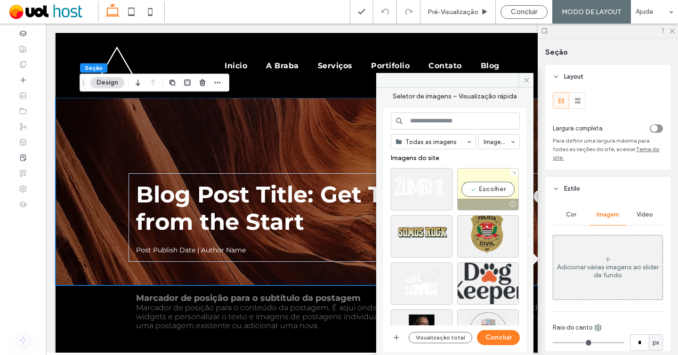
click at [483, 190] on div "Escolher" at bounding box center [488, 189] width 62 height 42
click at [504, 340] on button "Concluir" at bounding box center [498, 337] width 43 height 15
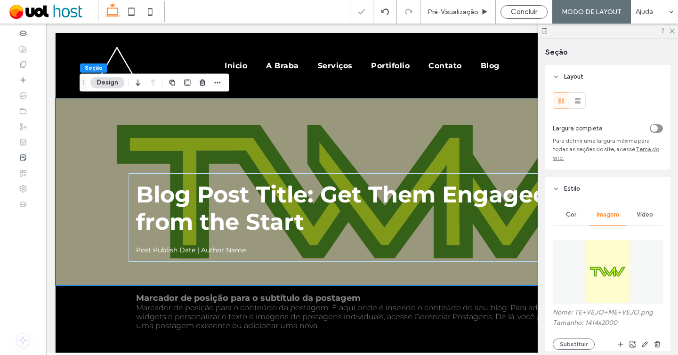
click at [605, 263] on img at bounding box center [608, 272] width 46 height 64
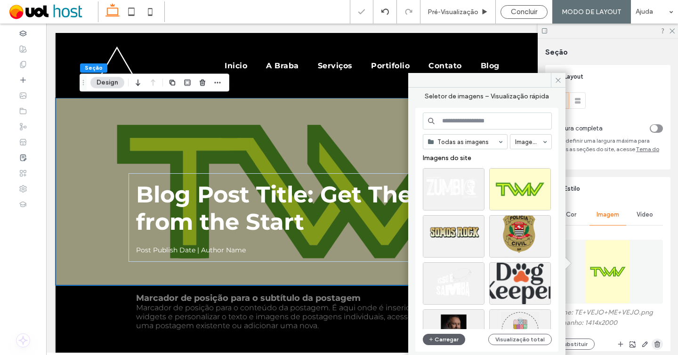
click at [658, 341] on icon "button" at bounding box center [658, 345] width 8 height 8
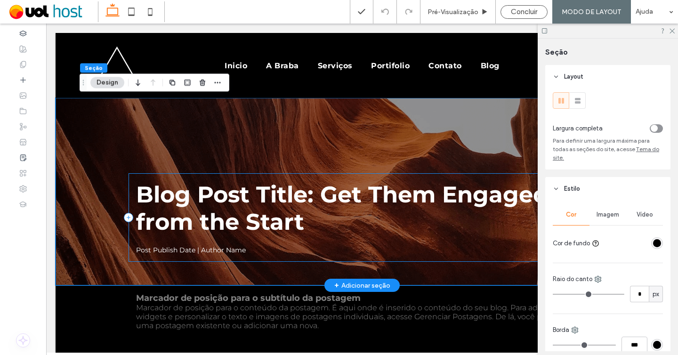
click at [163, 179] on div "Blog Post Title: Get Them Engaged from the Start Post Publish Date | Author Name" at bounding box center [362, 217] width 467 height 89
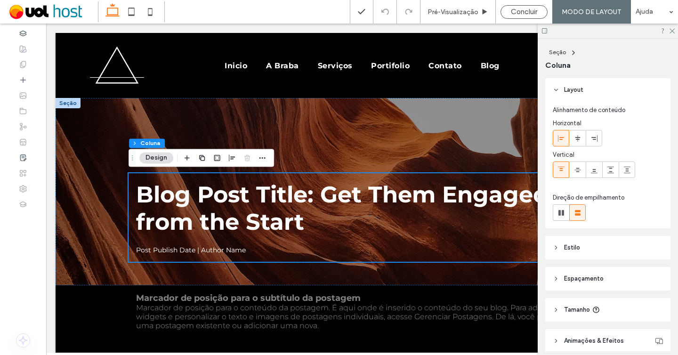
click at [268, 157] on div "Seção Coluna Design" at bounding box center [202, 158] width 146 height 18
click at [264, 157] on icon "button" at bounding box center [263, 158] width 8 height 8
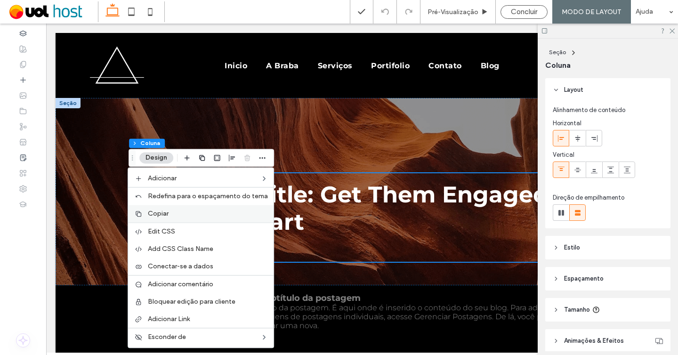
click at [212, 217] on label "Copiar" at bounding box center [208, 214] width 120 height 8
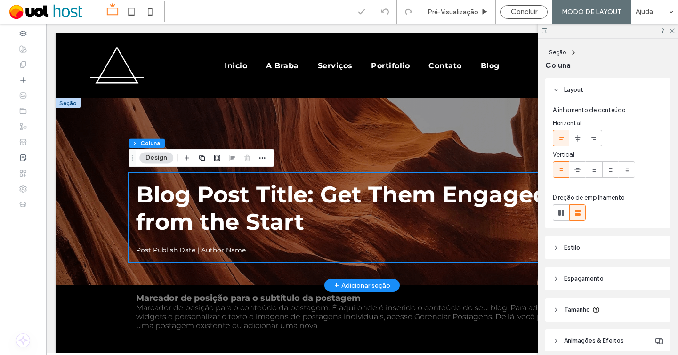
click at [73, 101] on div at bounding box center [68, 103] width 25 height 10
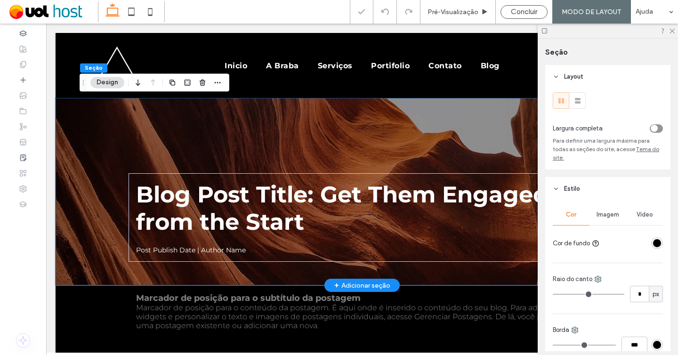
click at [382, 286] on div "+ Adicionar seção" at bounding box center [362, 285] width 56 height 10
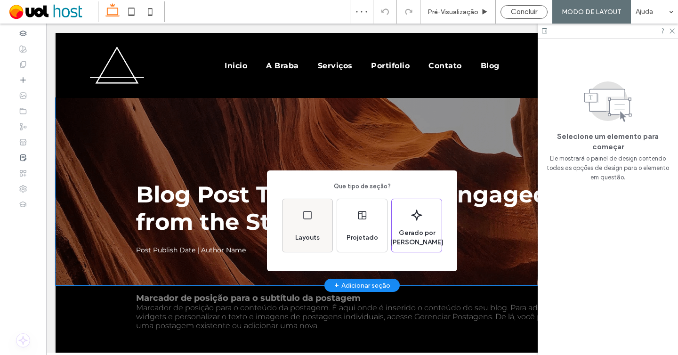
drag, startPoint x: 308, startPoint y: 230, endPoint x: 313, endPoint y: 213, distance: 18.1
click at [313, 213] on div "Layouts" at bounding box center [308, 225] width 50 height 53
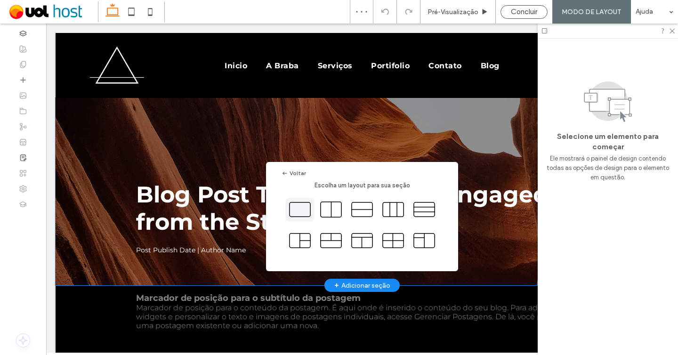
click at [297, 208] on icon at bounding box center [300, 210] width 24 height 24
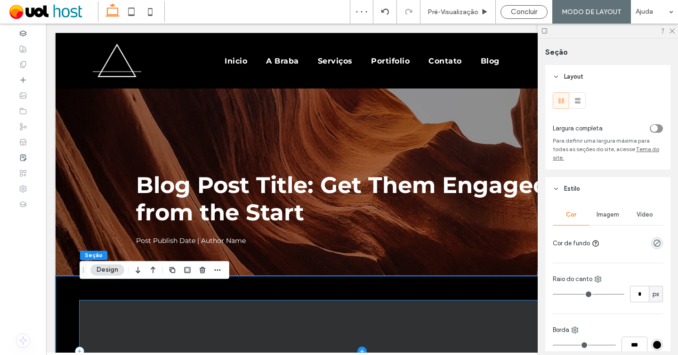
scroll to position [114, 0]
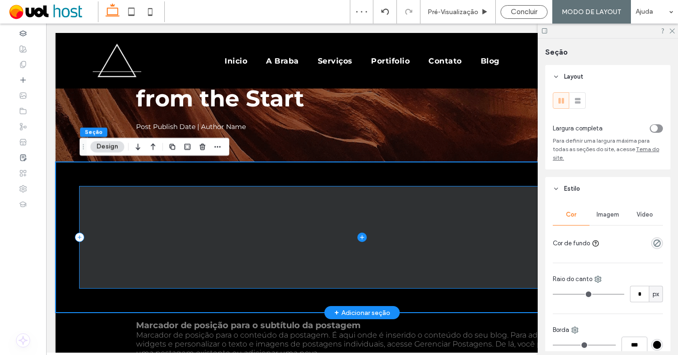
click at [89, 219] on span at bounding box center [362, 238] width 565 height 102
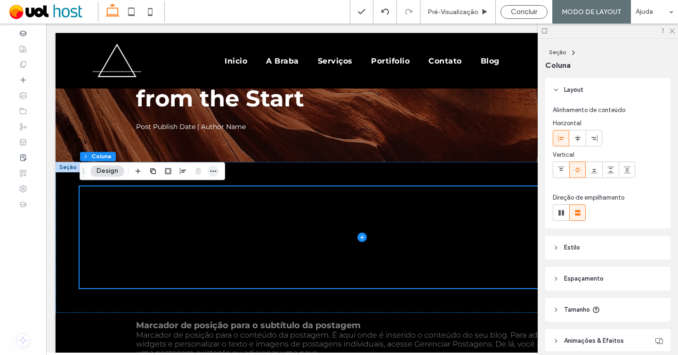
click at [210, 171] on icon "button" at bounding box center [214, 171] width 8 height 8
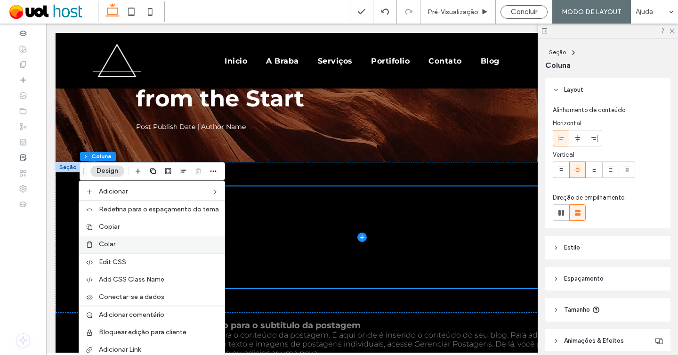
click at [162, 247] on label "Colar" at bounding box center [159, 244] width 120 height 8
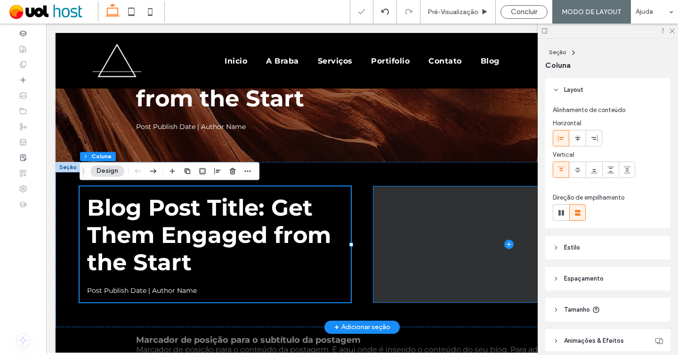
click at [468, 242] on span at bounding box center [509, 245] width 271 height 116
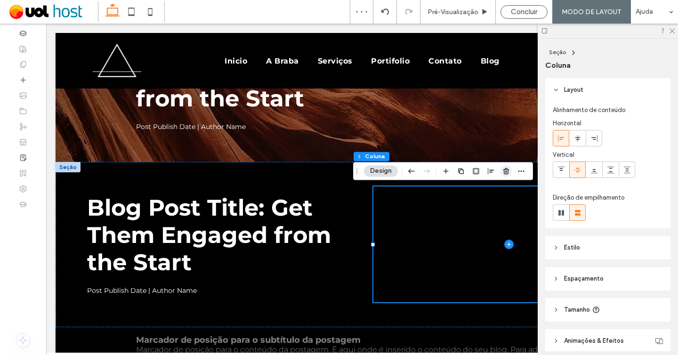
click at [508, 170] on icon "button" at bounding box center [507, 171] width 8 height 8
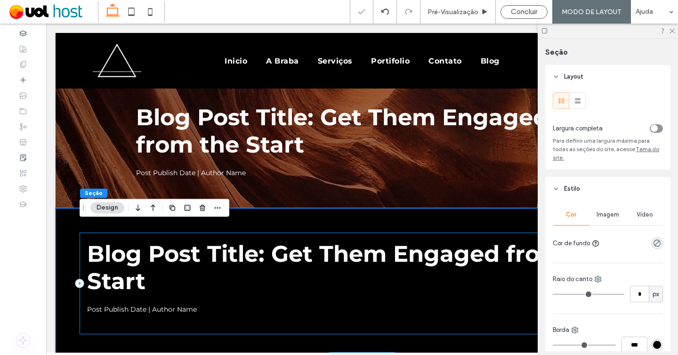
scroll to position [87, 0]
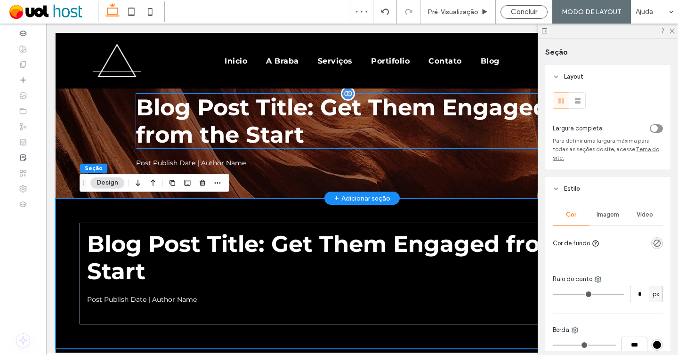
click at [243, 135] on h1 "Blog Post Title: Get Them Engaged from the Start" at bounding box center [362, 121] width 452 height 55
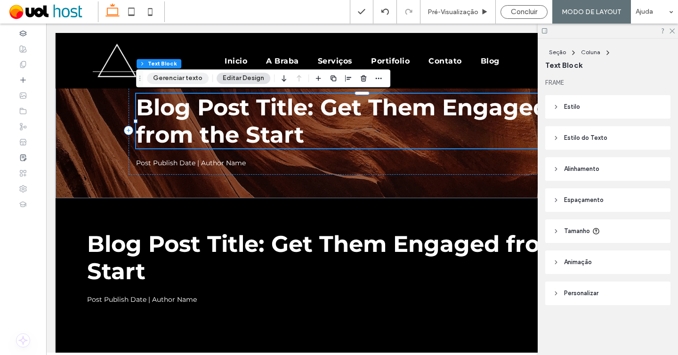
click at [188, 74] on button "Gerenciar texto" at bounding box center [178, 78] width 62 height 11
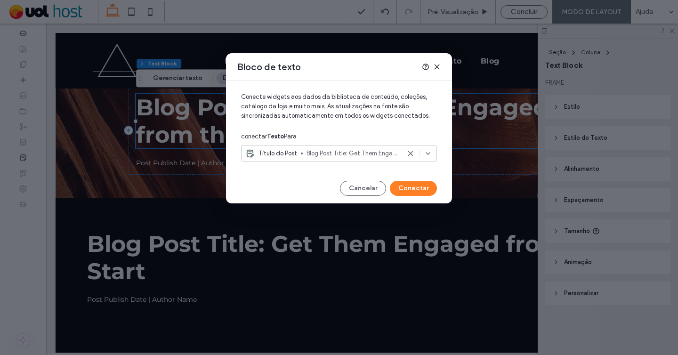
click at [436, 68] on icon at bounding box center [437, 67] width 8 height 8
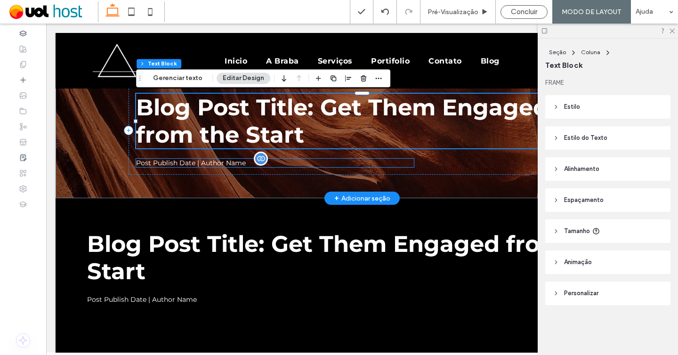
click at [193, 166] on div "Post Publish Date | Author Name" at bounding box center [275, 163] width 278 height 8
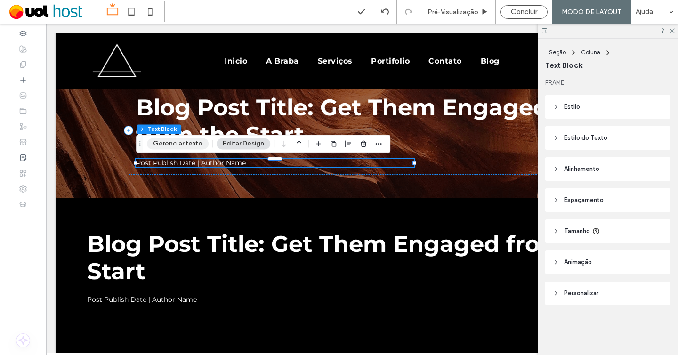
click at [185, 147] on button "Gerenciar texto" at bounding box center [178, 143] width 62 height 11
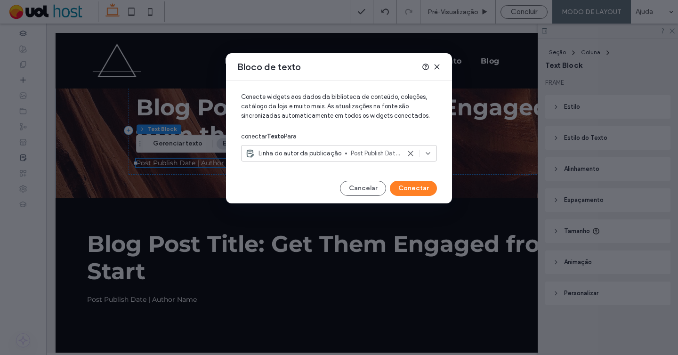
click at [376, 153] on span "Post Publish Date | Author Name" at bounding box center [375, 153] width 49 height 9
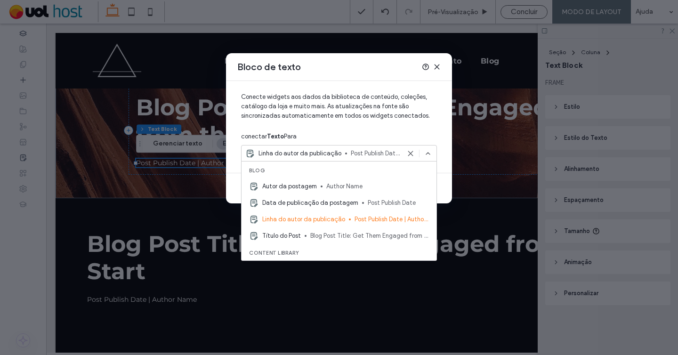
click at [439, 64] on icon at bounding box center [437, 67] width 8 height 8
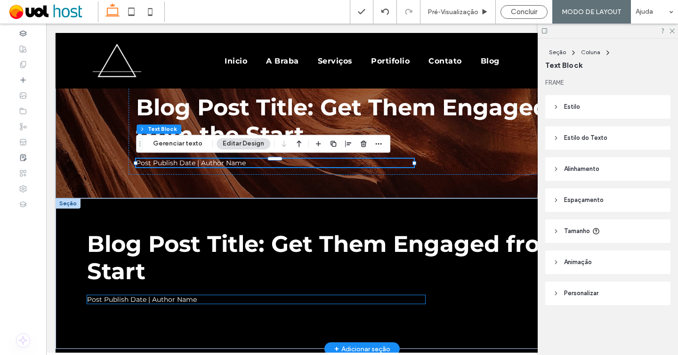
click at [126, 297] on div "Post Publish Date | Author Name" at bounding box center [256, 299] width 338 height 8
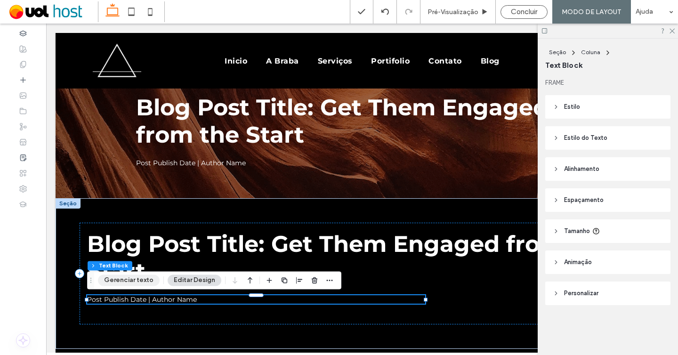
click at [133, 279] on button "Gerenciar texto" at bounding box center [129, 280] width 62 height 11
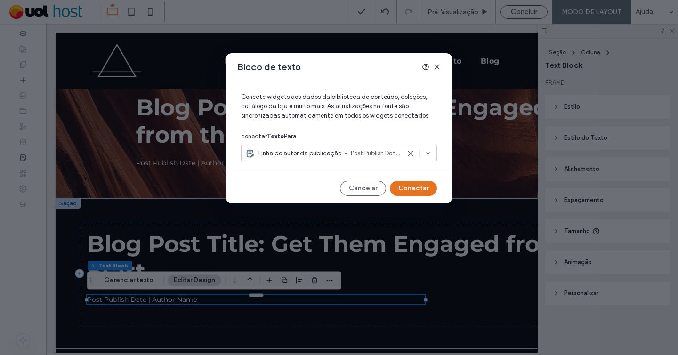
click at [419, 188] on button "Conectar" at bounding box center [413, 188] width 47 height 15
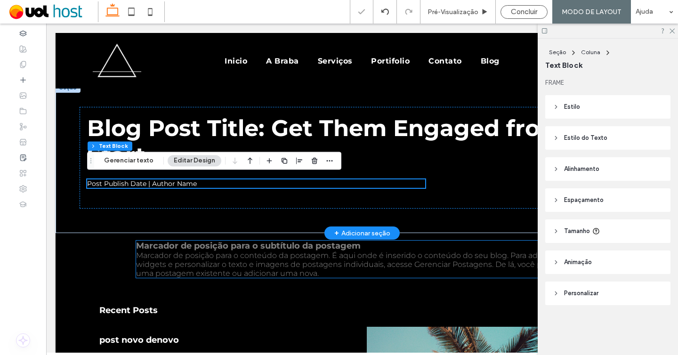
scroll to position [199, 0]
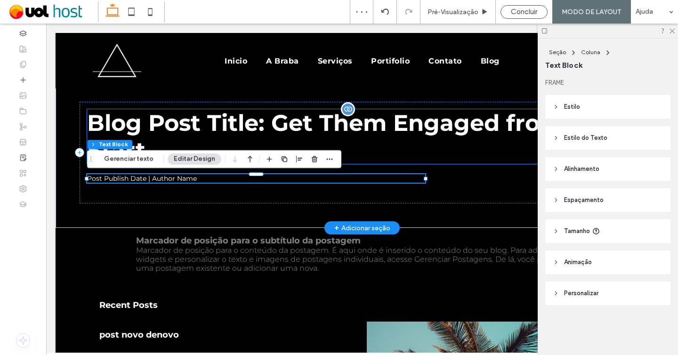
click at [183, 130] on h1 "Blog Post Title: Get Them Engaged from the Start" at bounding box center [362, 136] width 550 height 55
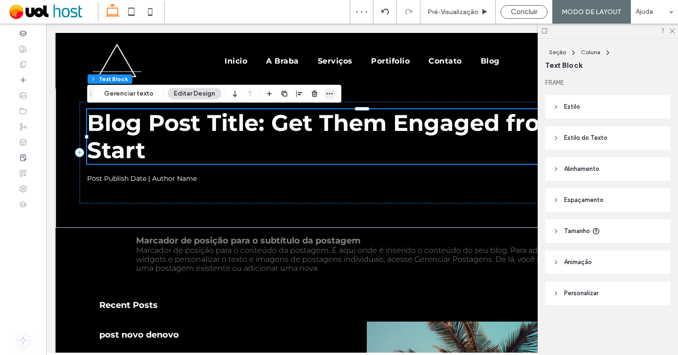
click at [327, 93] on icon "button" at bounding box center [330, 94] width 8 height 8
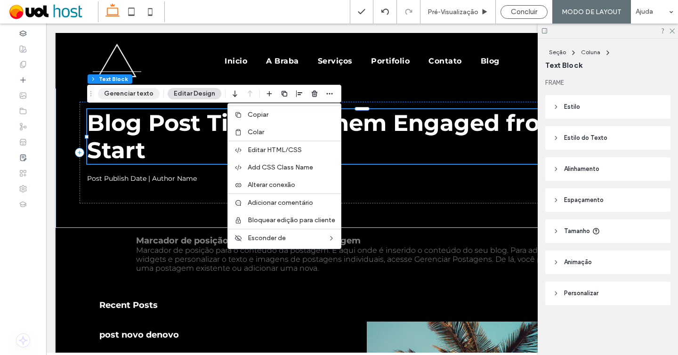
click at [120, 97] on button "Gerenciar texto" at bounding box center [129, 93] width 62 height 11
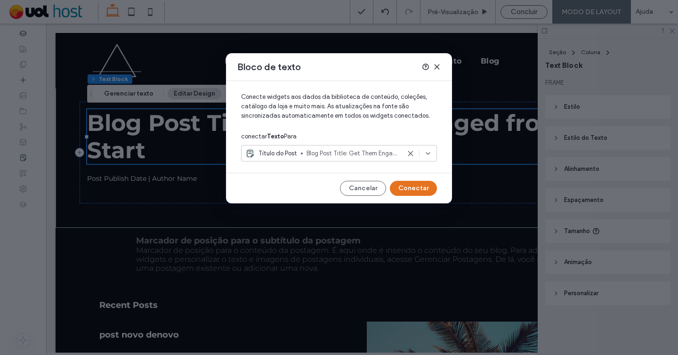
click at [411, 182] on button "Conectar" at bounding box center [413, 188] width 47 height 15
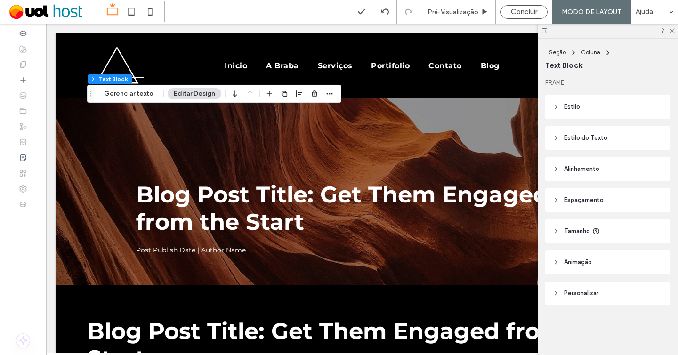
scroll to position [0, 0]
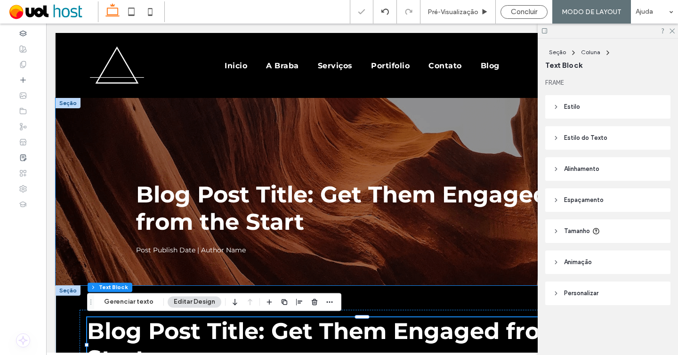
click at [97, 121] on div "Blog Post Title: Get Them Engaged from the Start Post Publish Date | Author Name" at bounding box center [362, 191] width 565 height 187
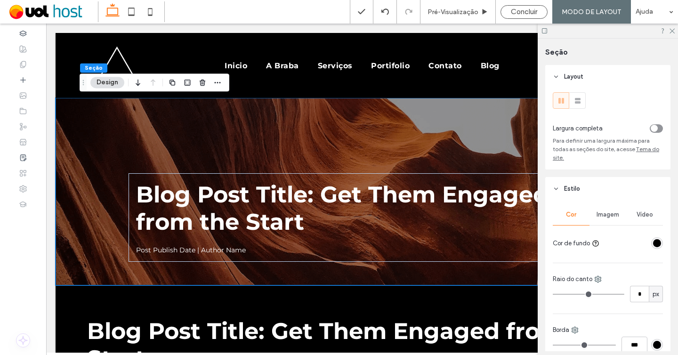
scroll to position [172, 0]
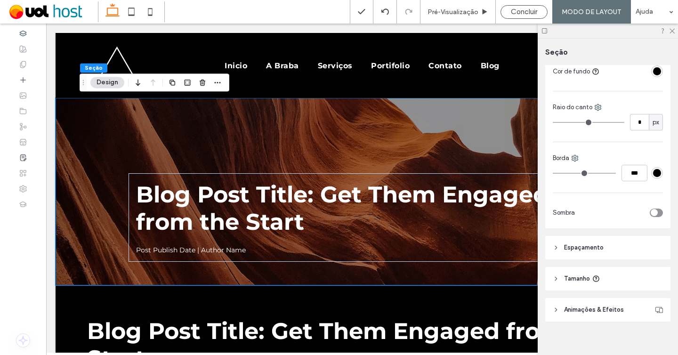
click at [584, 243] on span "Espaçamento" at bounding box center [584, 247] width 40 height 9
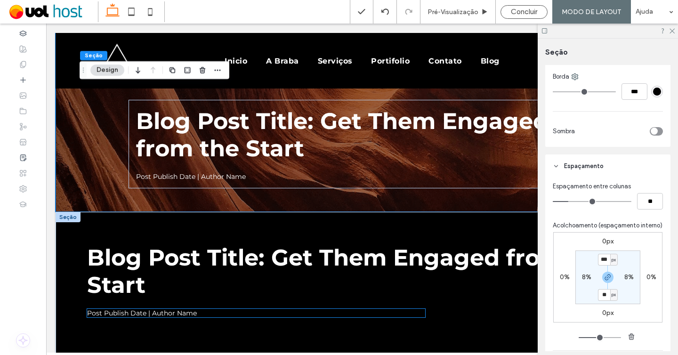
scroll to position [79, 0]
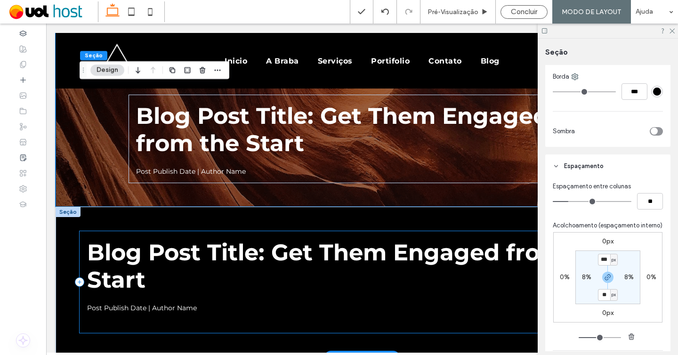
click at [81, 234] on div "Blog Post Title: Get Them Engaged from the Start Post Publish Date | Author Name" at bounding box center [362, 282] width 565 height 102
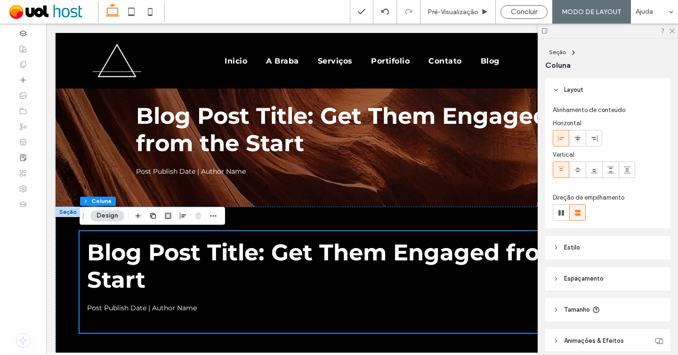
scroll to position [39, 0]
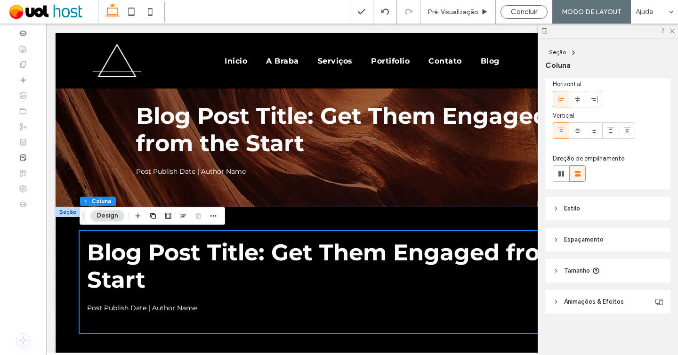
click at [580, 301] on span "Animações & Efeitos" at bounding box center [594, 301] width 60 height 9
click at [581, 235] on span "Espaçamento" at bounding box center [584, 239] width 40 height 9
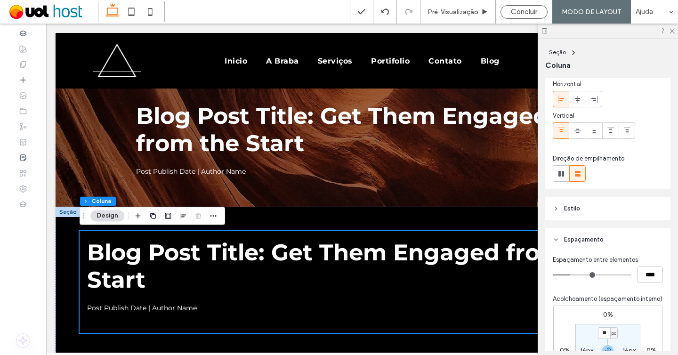
scroll to position [147, 0]
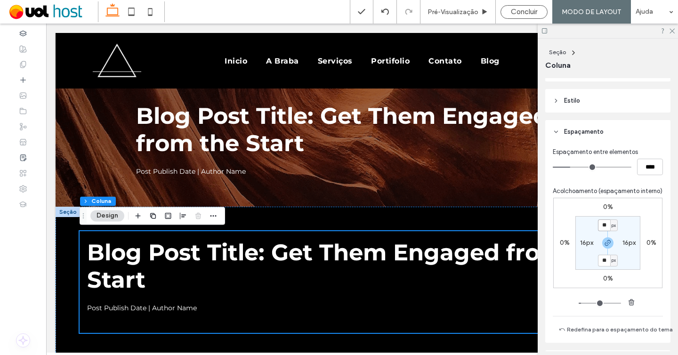
click at [605, 226] on input "**" at bounding box center [604, 225] width 12 height 12
type input "***"
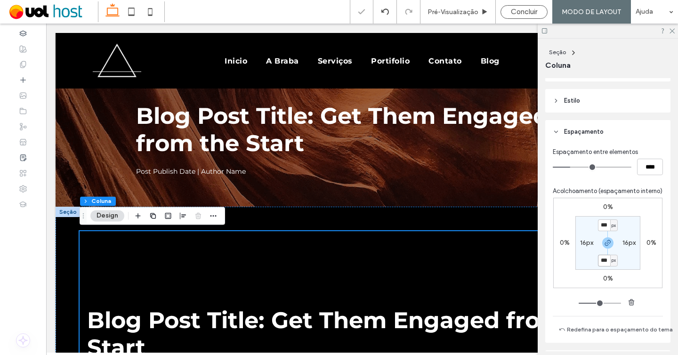
click at [603, 260] on input "***" at bounding box center [604, 261] width 12 height 12
type input "**"
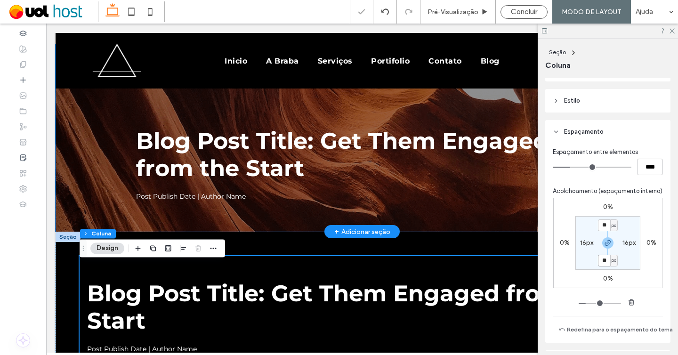
scroll to position [0, 0]
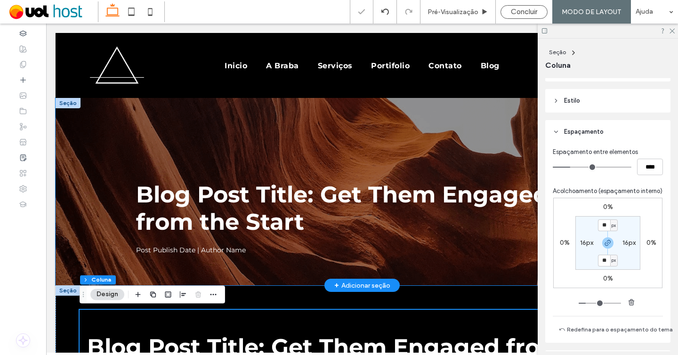
click at [107, 150] on div "Blog Post Title: Get Them Engaged from the Start Post Publish Date | Author Name" at bounding box center [362, 191] width 565 height 187
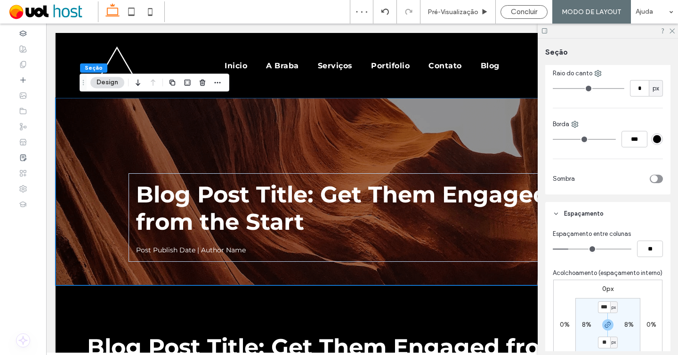
scroll to position [371, 0]
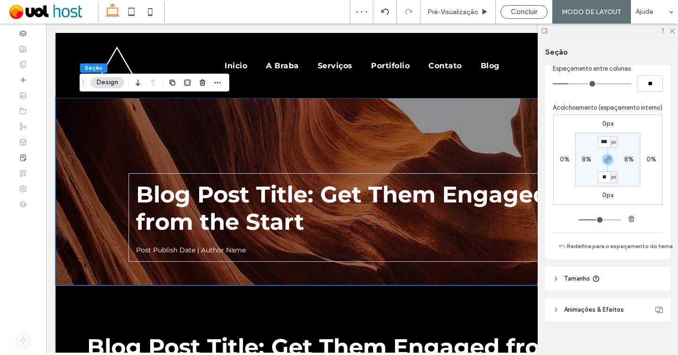
click at [611, 306] on span "Animações & Efeitos" at bounding box center [594, 309] width 60 height 9
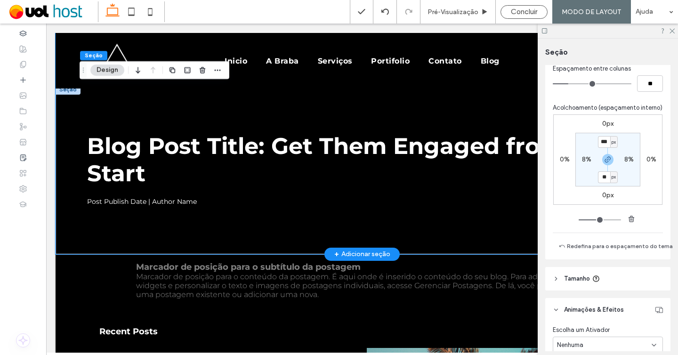
scroll to position [119, 0]
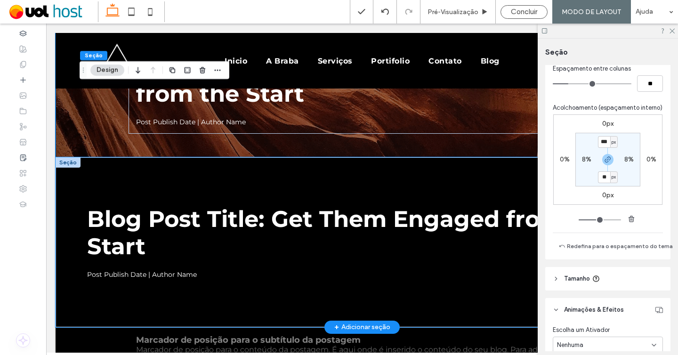
click at [70, 200] on div "Blog Post Title: Get Them Engaged from the Start Post Publish Date | Author Name" at bounding box center [362, 242] width 613 height 170
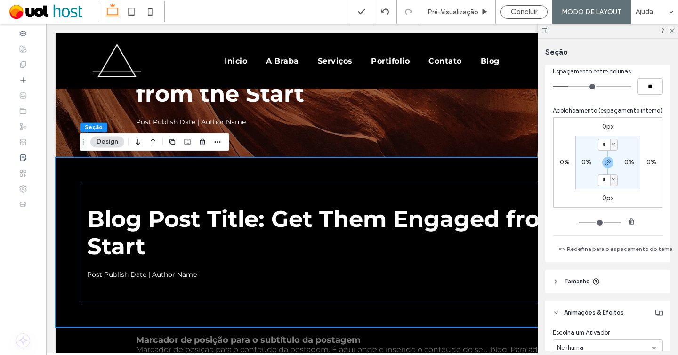
scroll to position [410, 0]
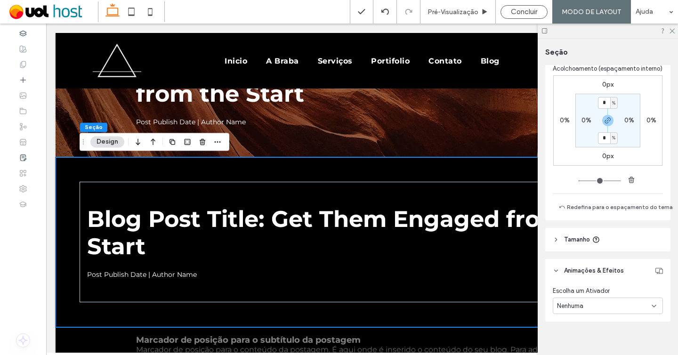
click at [585, 116] on label "0%" at bounding box center [587, 120] width 10 height 8
click at [66, 174] on div "Blog Post Title: Get Them Engaged from the Start Post Publish Date | Author Name" at bounding box center [362, 242] width 613 height 170
click at [606, 99] on label "4%" at bounding box center [608, 103] width 10 height 8
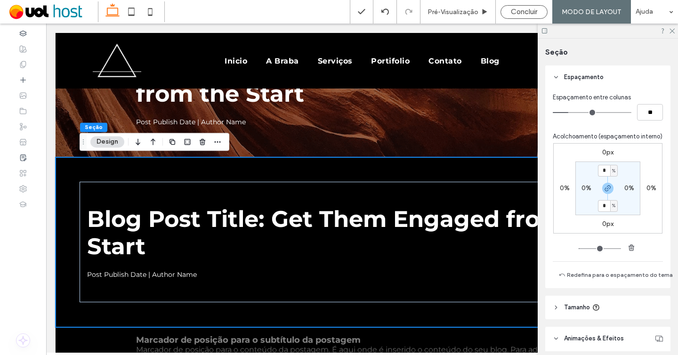
scroll to position [336, 0]
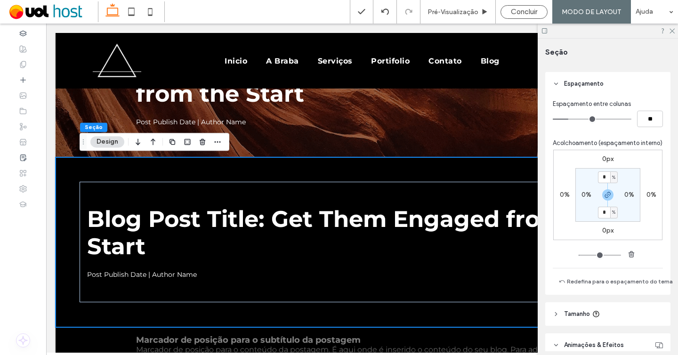
click at [611, 173] on div "%" at bounding box center [614, 177] width 6 height 9
click at [610, 186] on span "px" at bounding box center [611, 183] width 7 height 9
type input "**"
type input "****"
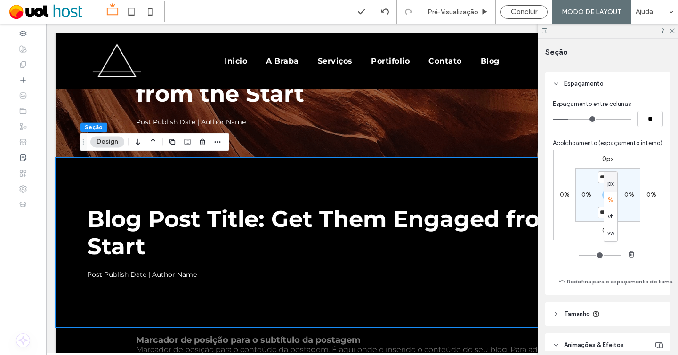
type input "**"
click at [602, 171] on input "****" at bounding box center [604, 177] width 12 height 12
type input "***"
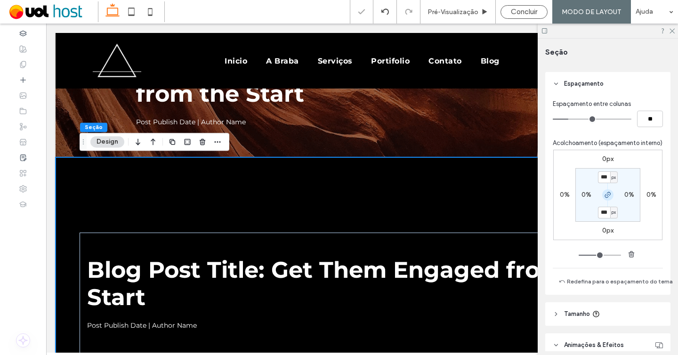
click at [610, 191] on icon "button" at bounding box center [608, 195] width 8 height 8
click at [607, 208] on label "160px" at bounding box center [607, 212] width 17 height 8
type input "**"
click at [585, 191] on label "0%" at bounding box center [587, 195] width 10 height 8
type input "*"
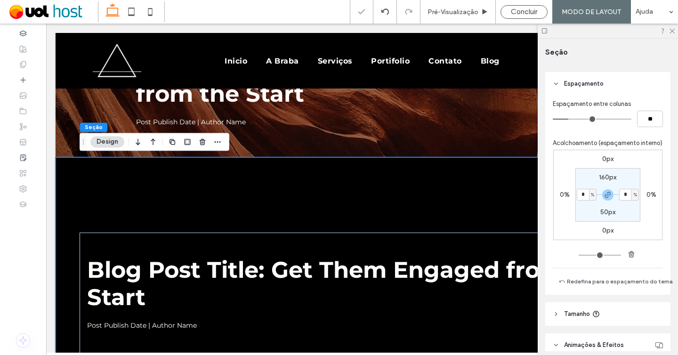
type input "*"
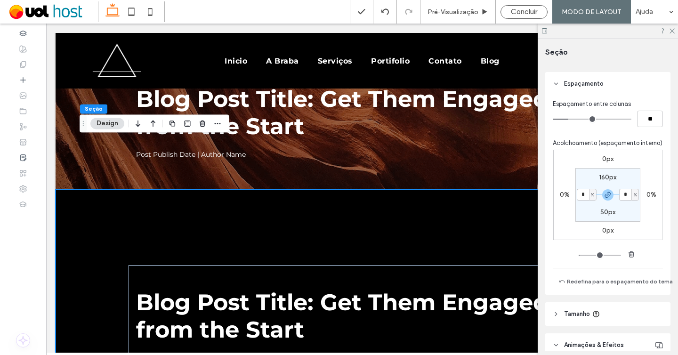
scroll to position [0, 0]
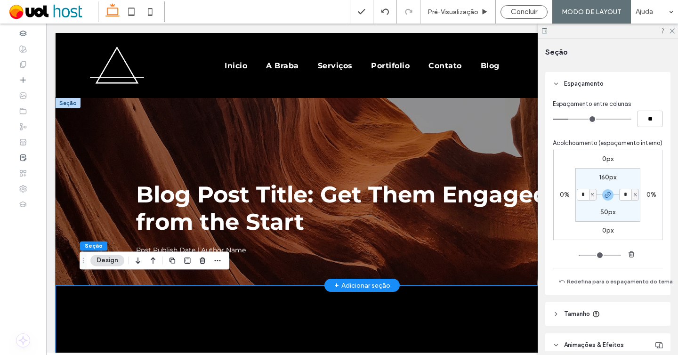
click at [79, 122] on div "Blog Post Title: Get Them Engaged from the Start Post Publish Date | Author Name" at bounding box center [362, 191] width 613 height 187
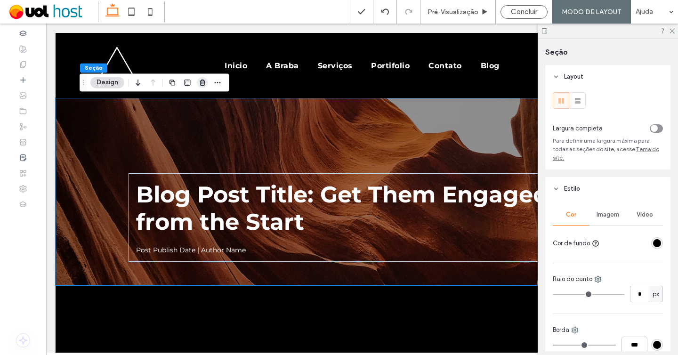
click at [203, 84] on use "button" at bounding box center [203, 83] width 6 height 6
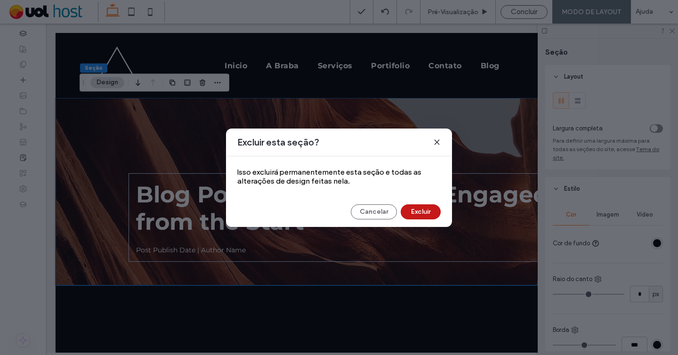
click at [418, 216] on button "Excluir" at bounding box center [421, 211] width 40 height 15
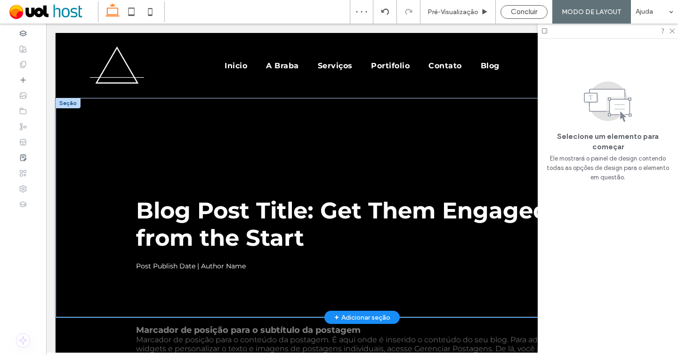
click at [190, 139] on div "Blog Post Title: Get Them Engaged from the Start Post Publish Date | Author Name" at bounding box center [362, 207] width 565 height 219
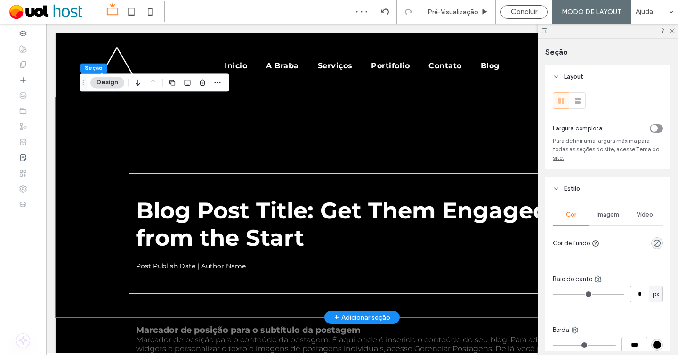
click at [177, 158] on div "Blog Post Title: Get Them Engaged from the Start Post Publish Date | Author Name" at bounding box center [362, 207] width 565 height 219
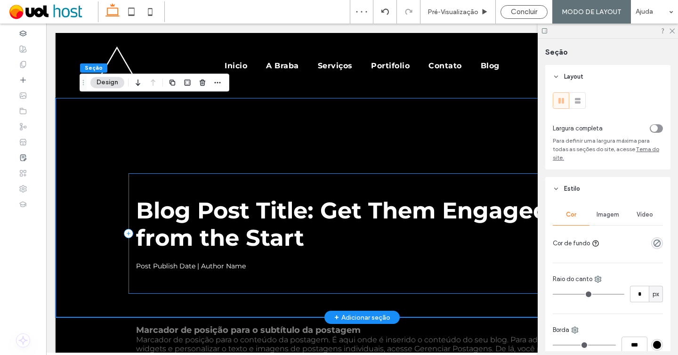
click at [177, 188] on div "Blog Post Title: Get Them Engaged from the Start Post Publish Date | Author Name" at bounding box center [362, 233] width 467 height 121
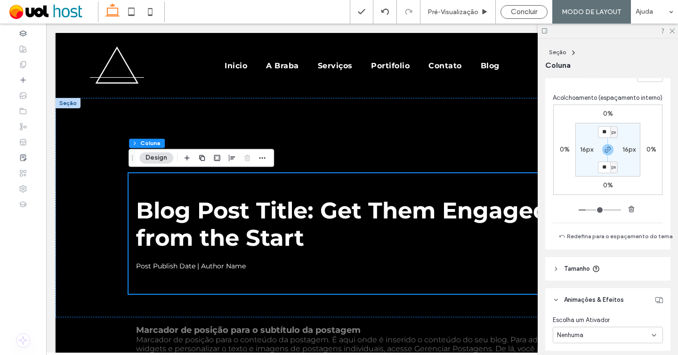
scroll to position [203, 0]
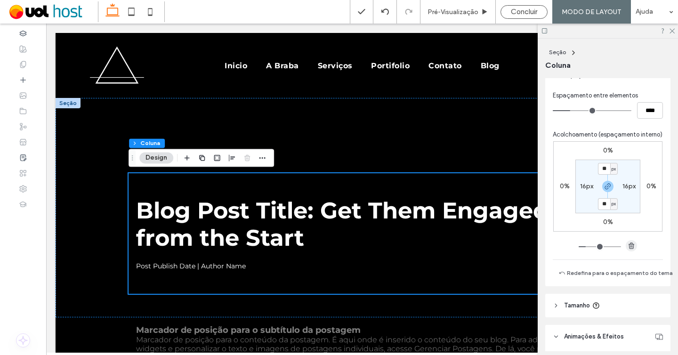
click at [632, 244] on icon "button" at bounding box center [632, 246] width 8 height 8
type input "*"
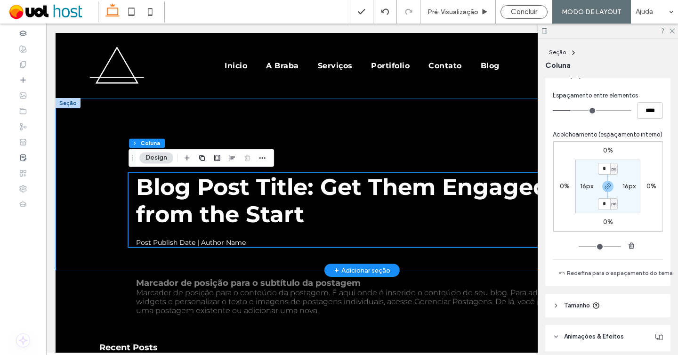
click at [335, 126] on div "Blog Post Title: Get Them Engaged from the Start Post Publish Date | Author Name" at bounding box center [362, 184] width 565 height 172
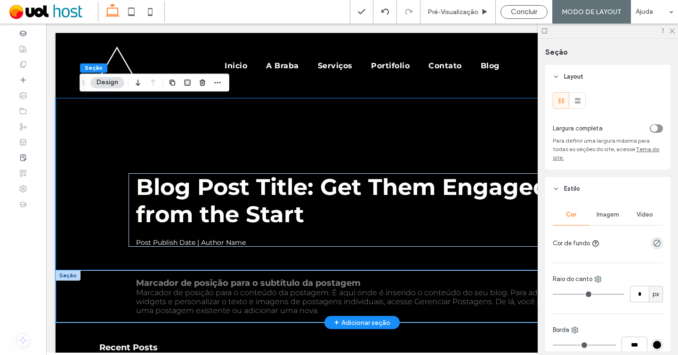
click at [104, 299] on div "Marcador de posição para o subtítulo da postagem Marcador de posição para o con…" at bounding box center [362, 296] width 565 height 52
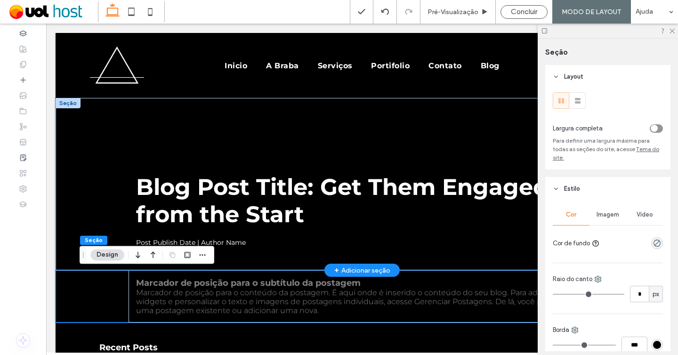
click at [74, 127] on div "Blog Post Title: Get Them Engaged from the Start Post Publish Date | Author Name" at bounding box center [362, 184] width 613 height 172
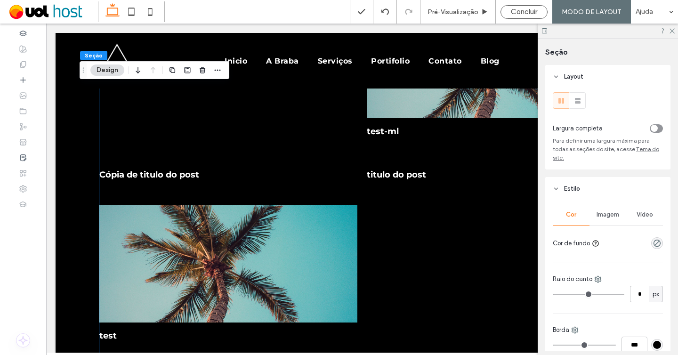
scroll to position [0, 0]
